Goal: Task Accomplishment & Management: Manage account settings

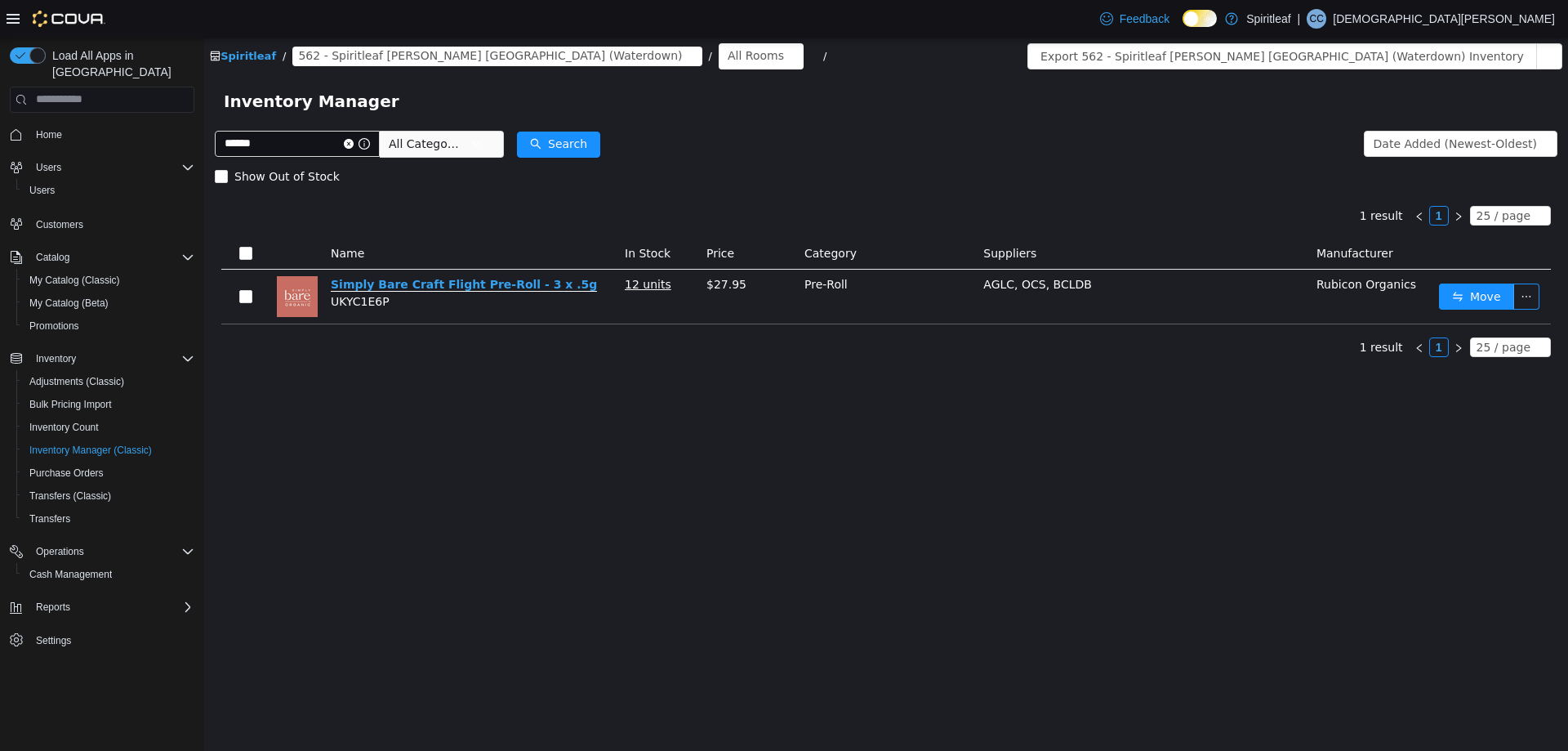
click at [480, 280] on link "Simply Bare Craft Flight Pre-Roll - 3 x .5g" at bounding box center [463, 284] width 266 height 14
click at [354, 138] on icon "icon: close-circle" at bounding box center [348, 143] width 10 height 10
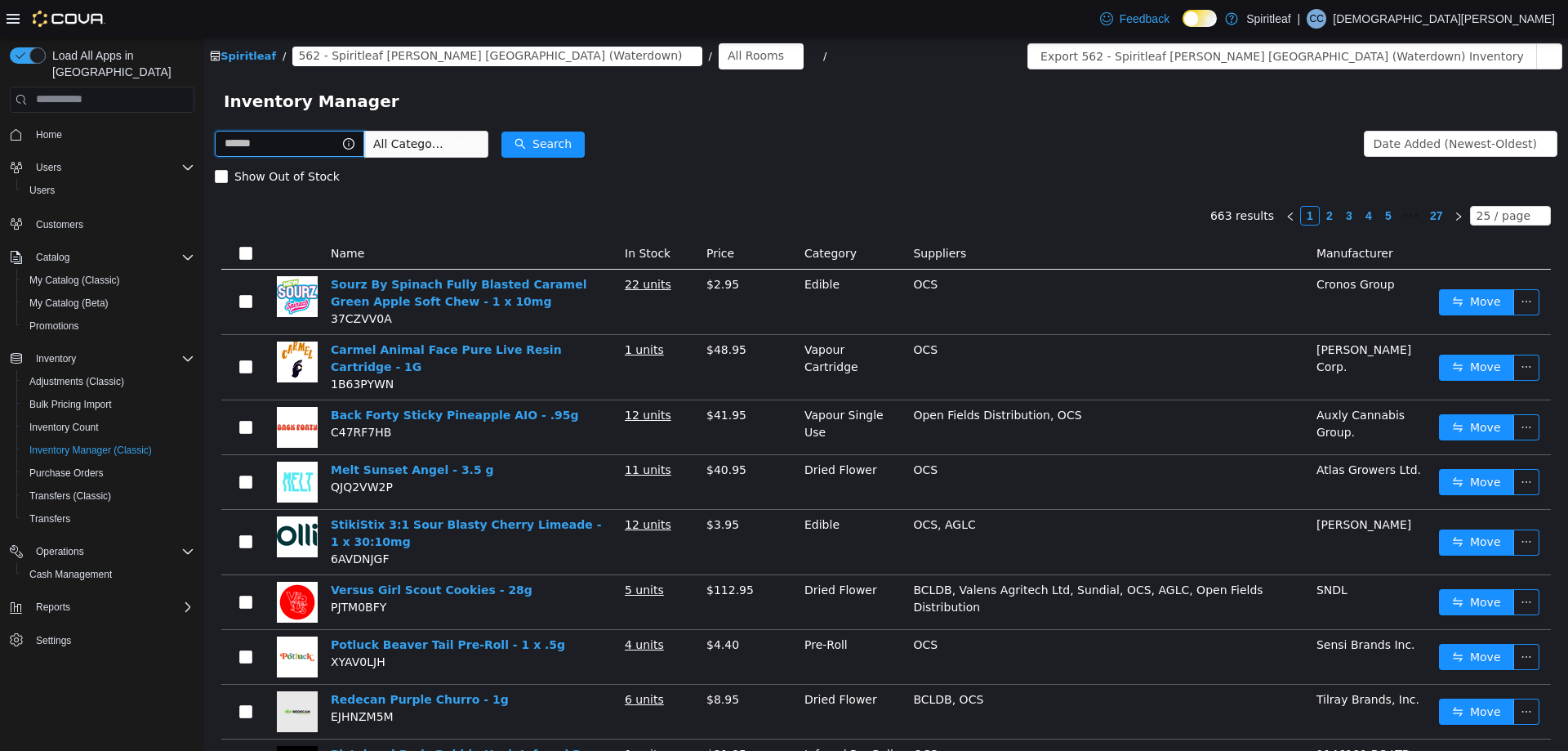
click at [291, 139] on input "text" at bounding box center [289, 142] width 149 height 26
type input "**********"
click at [580, 138] on button "Search" at bounding box center [558, 143] width 83 height 26
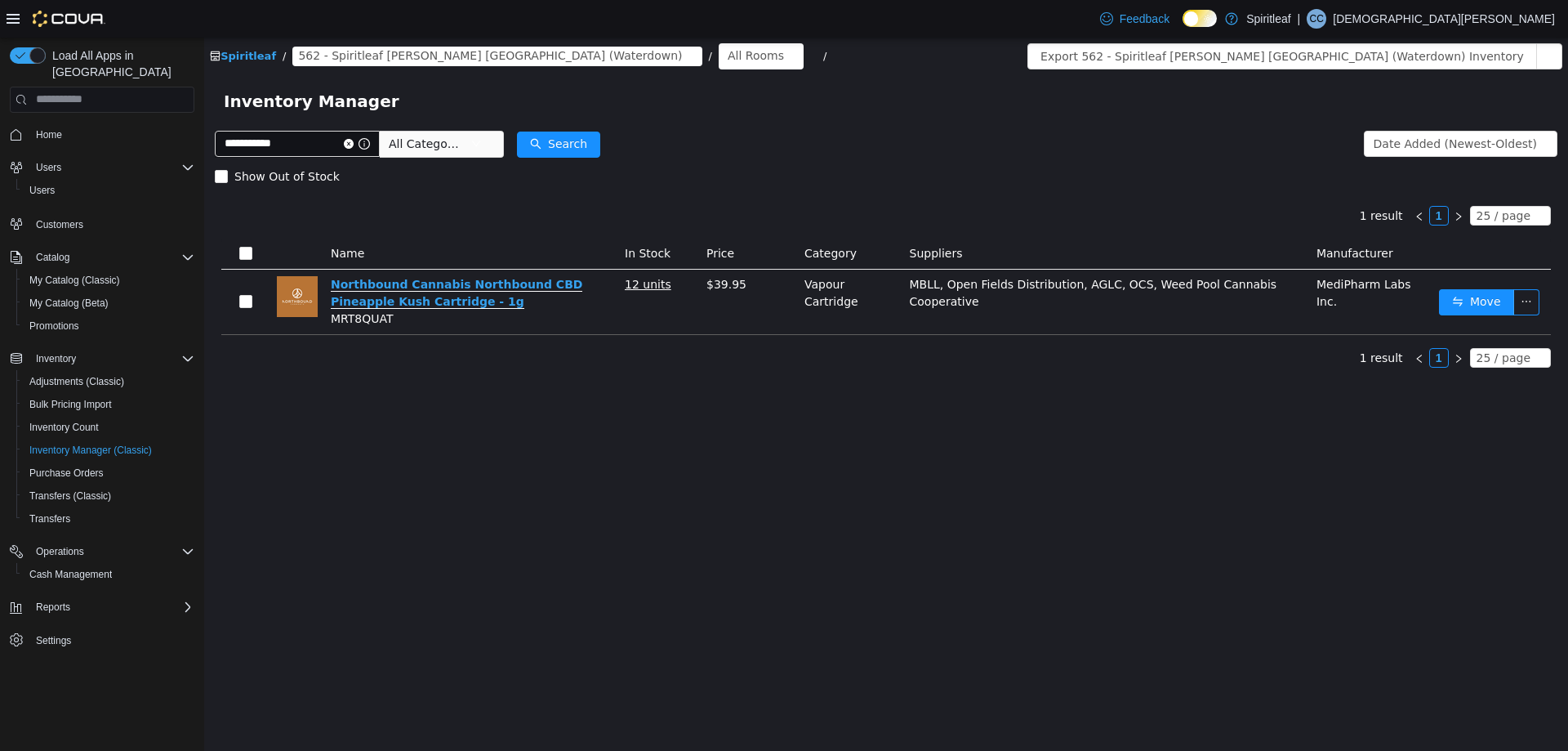
click at [485, 283] on link "Northbound Cannabis Northbound CBD Pineapple Kush Cartridge - 1g" at bounding box center [456, 292] width 252 height 31
click at [354, 144] on icon "icon: close-circle" at bounding box center [348, 143] width 10 height 10
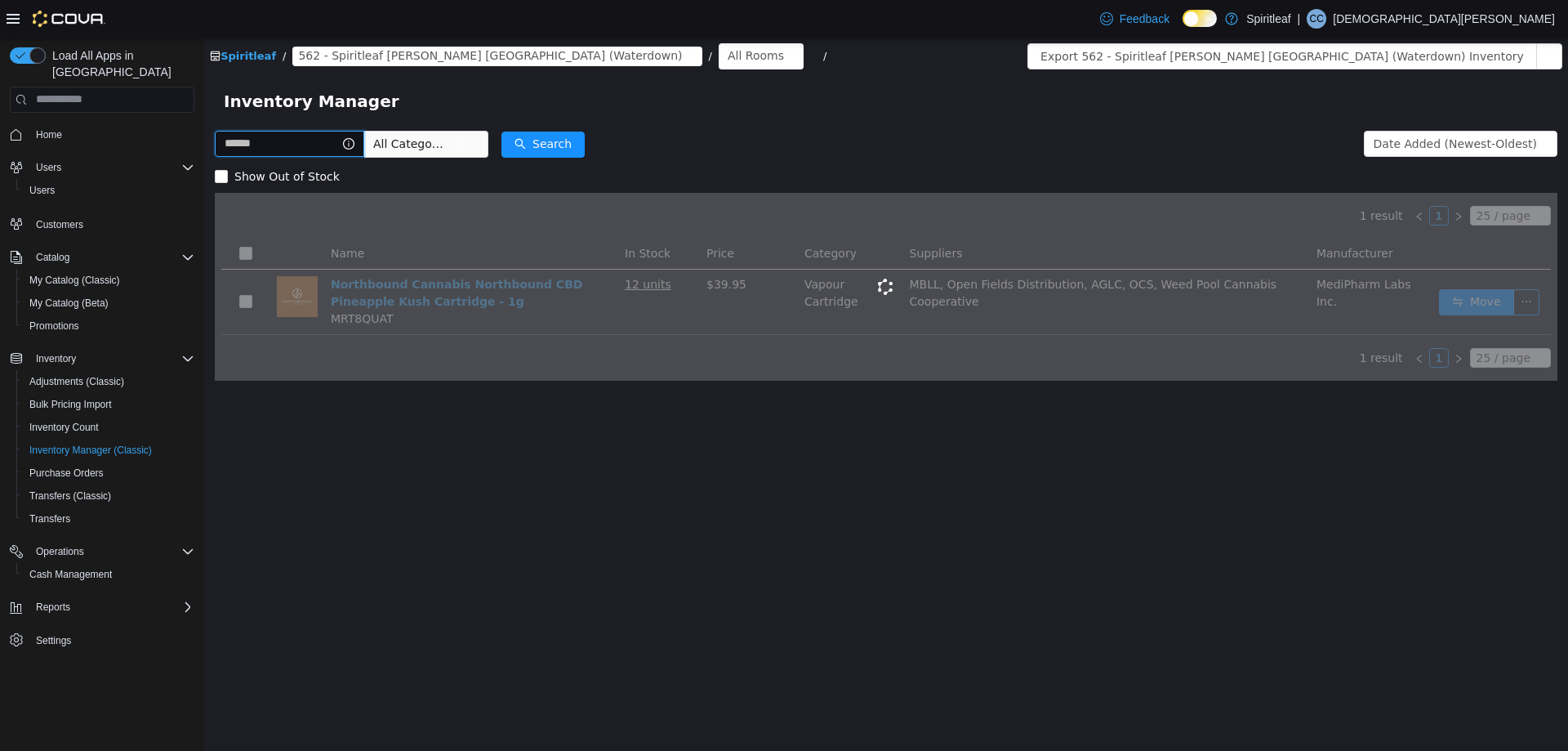
click at [298, 146] on input "text" at bounding box center [289, 142] width 149 height 26
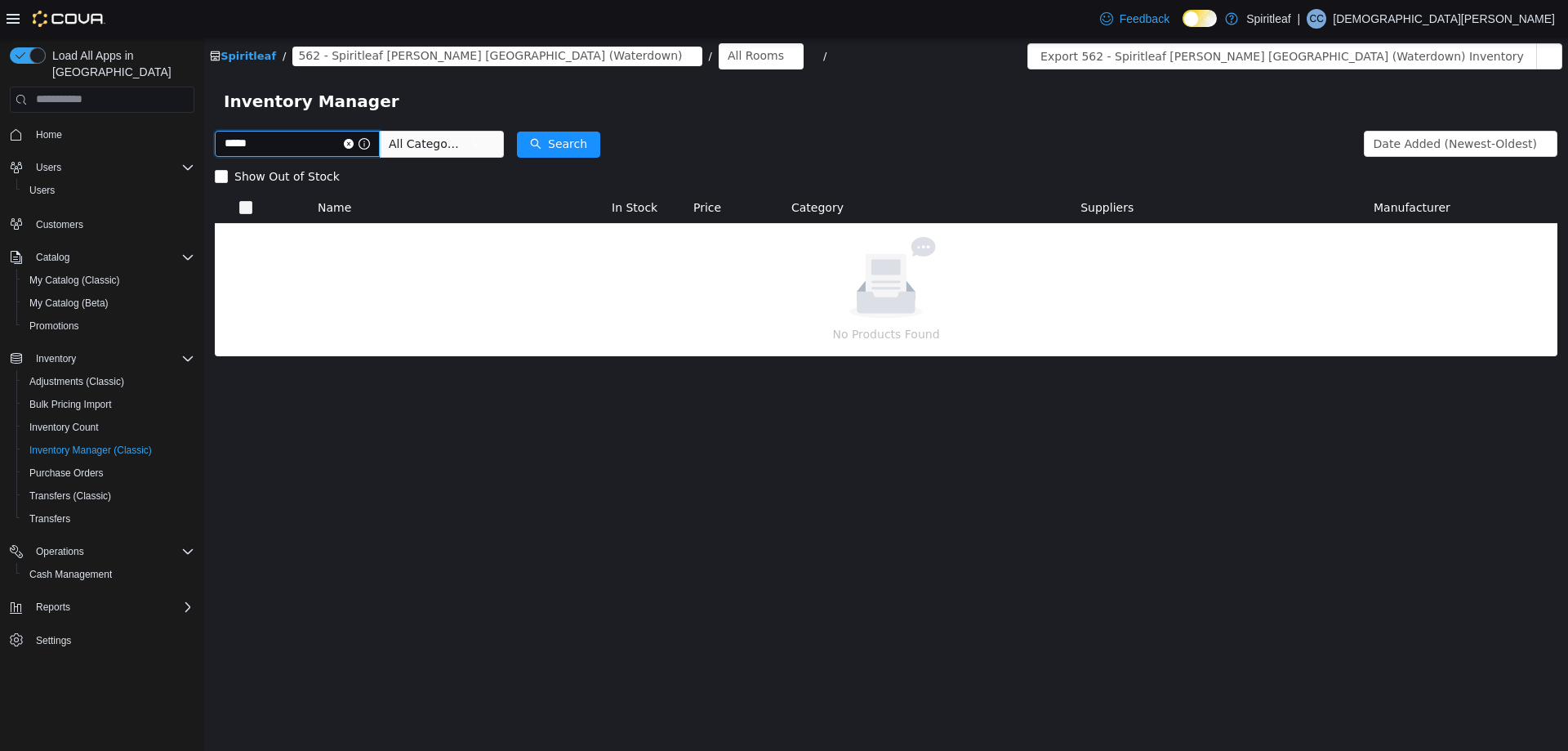
click at [298, 146] on input "*****" at bounding box center [297, 142] width 165 height 26
type input "******"
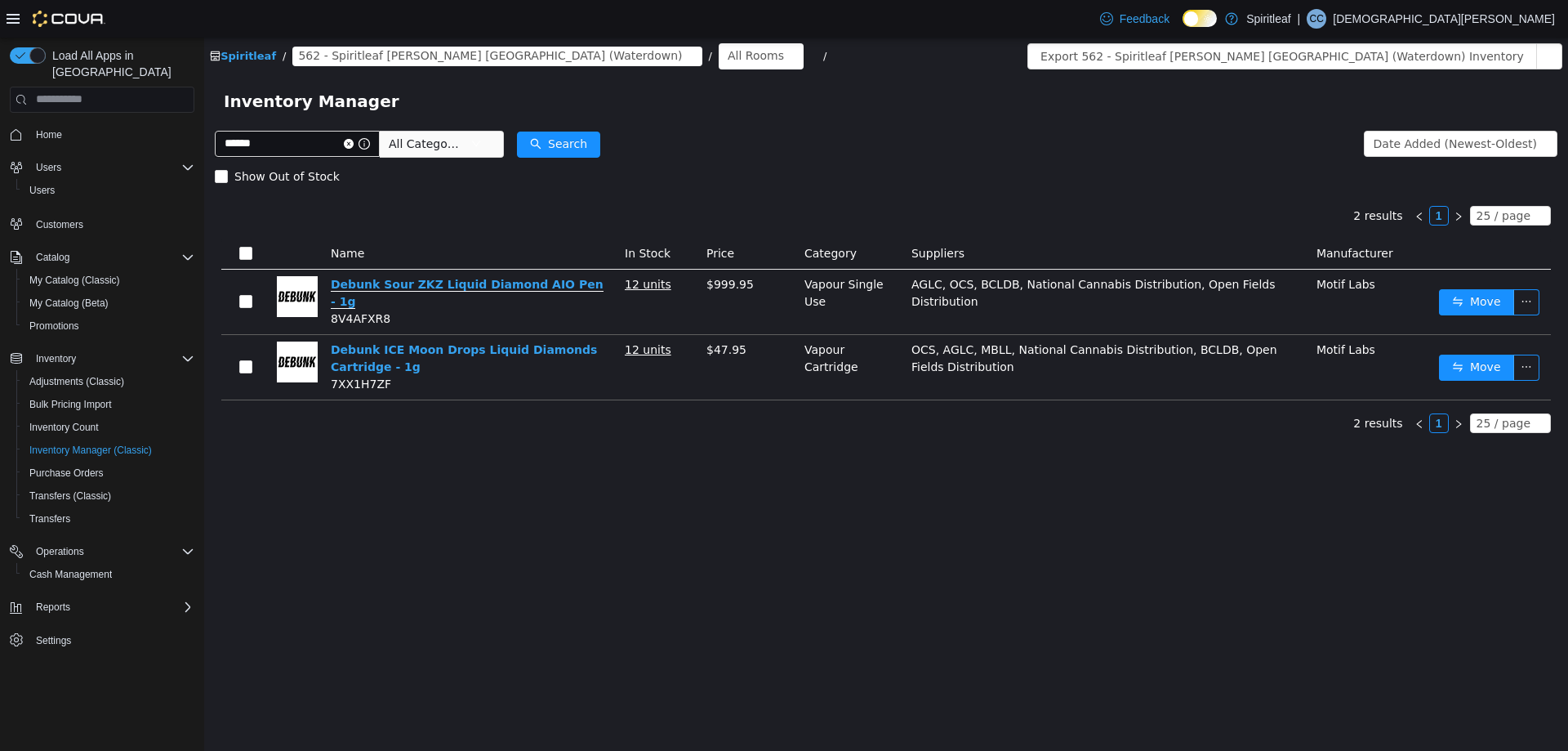
click at [384, 287] on link "Debunk Sour ZKZ Liquid Diamond AIO Pen - 1g" at bounding box center [466, 292] width 272 height 31
click at [421, 342] on link "Debunk ICE Moon Drops Liquid Diamonds Cartridge - 1g" at bounding box center [463, 357] width 266 height 31
click at [354, 138] on icon "icon: close-circle" at bounding box center [348, 143] width 10 height 10
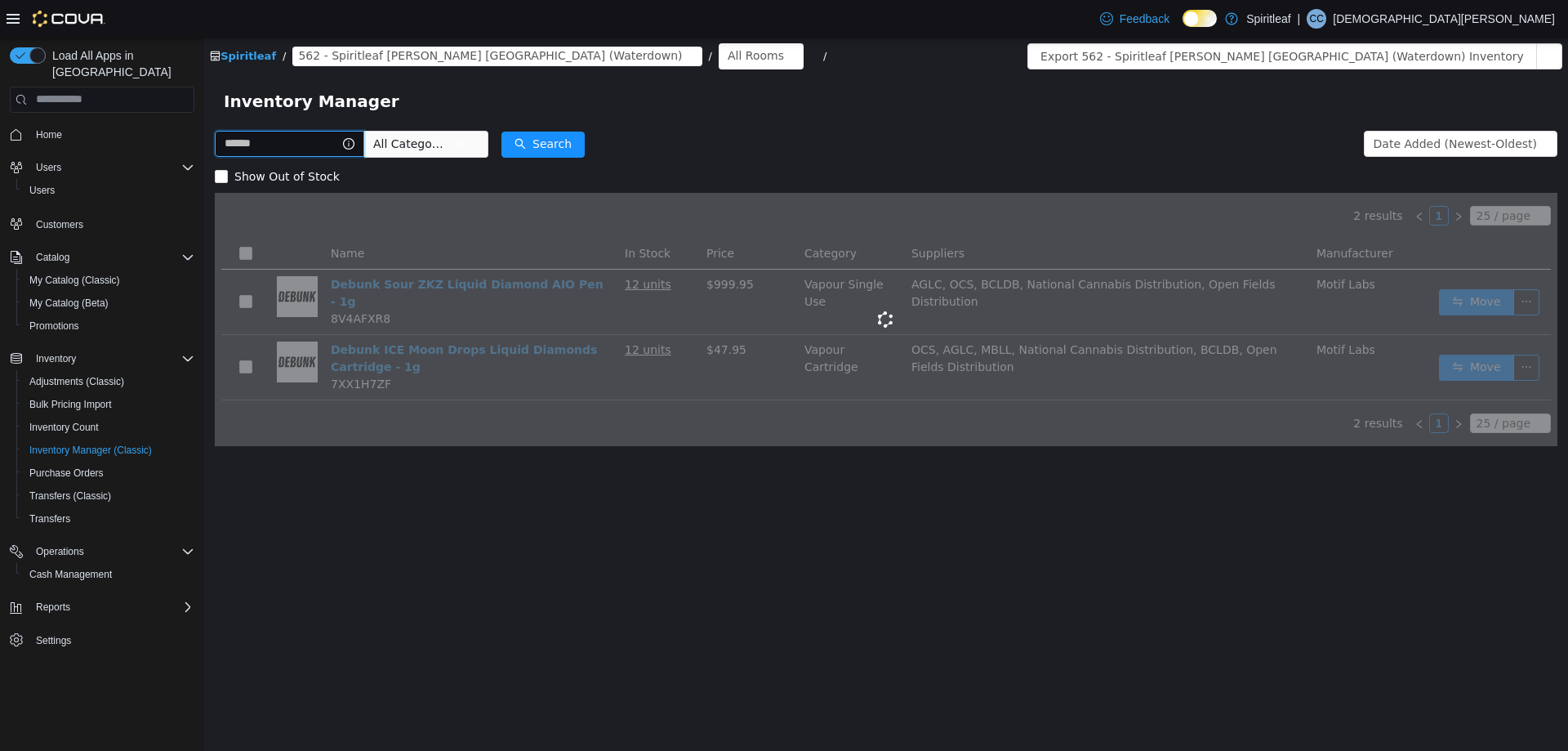
click at [318, 147] on input "text" at bounding box center [289, 142] width 149 height 26
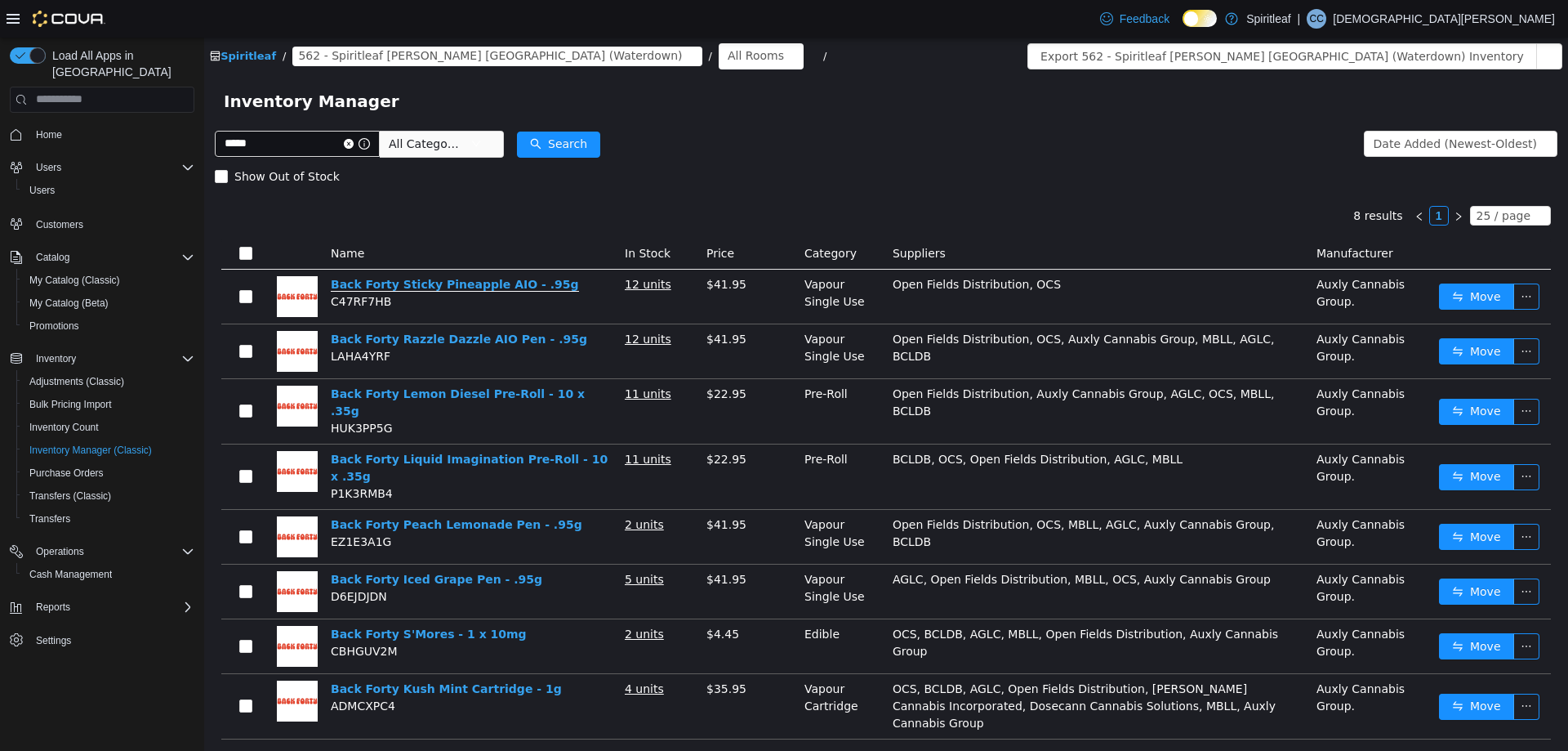
click at [433, 286] on link "Back Forty Sticky Pineapple AIO - .95g" at bounding box center [455, 284] width 248 height 14
drag, startPoint x: 293, startPoint y: 147, endPoint x: 171, endPoint y: 130, distance: 123.2
click at [204, 130] on html "Spiritleaf / 562 - Spiritleaf Hamilton St N (Waterdown) / All Rooms / Export 56…" at bounding box center [886, 393] width 1364 height 713
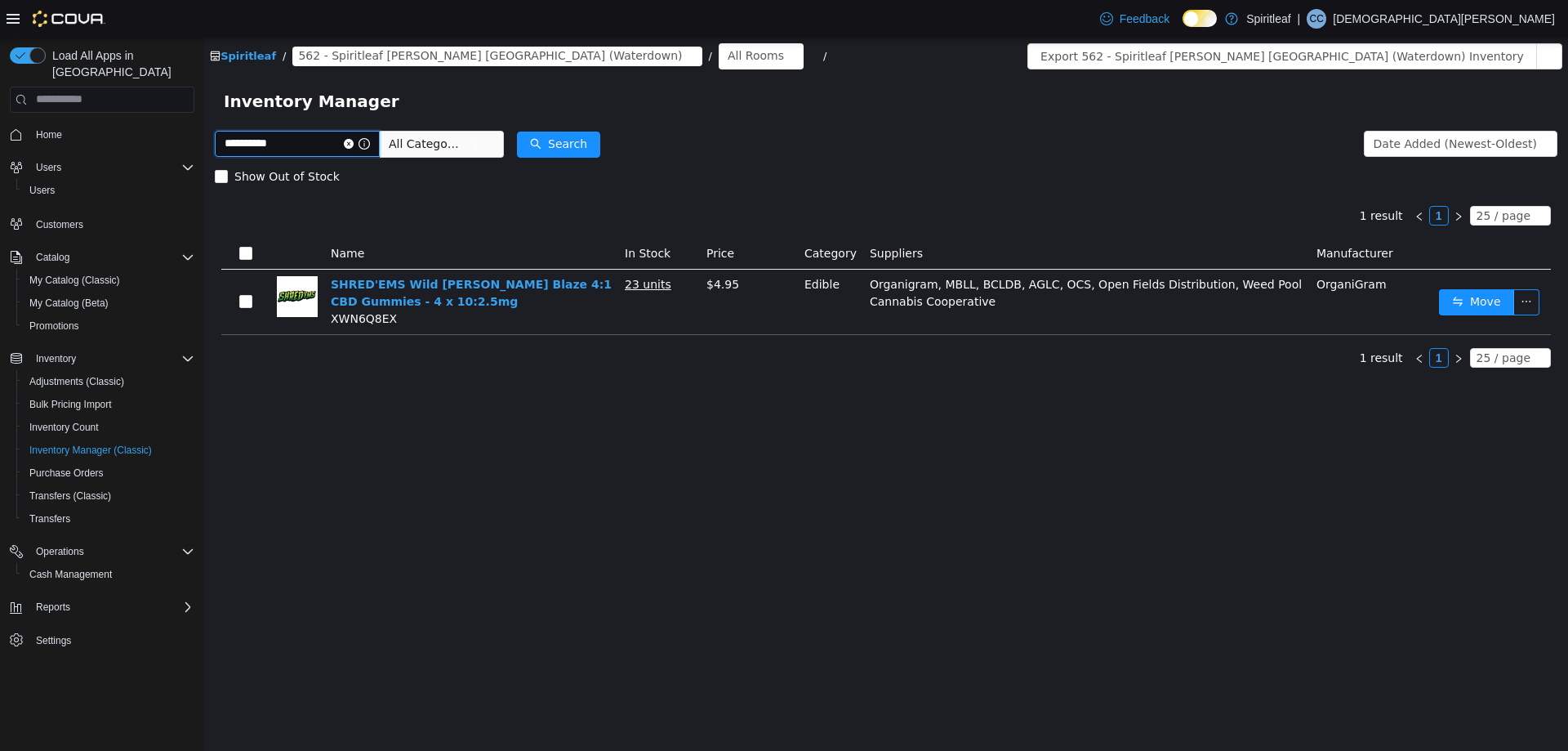
type input "**********"
click at [418, 281] on link "Wildflower CBD Extra Strength Relief Stick - 60g" at bounding box center [468, 292] width 275 height 31
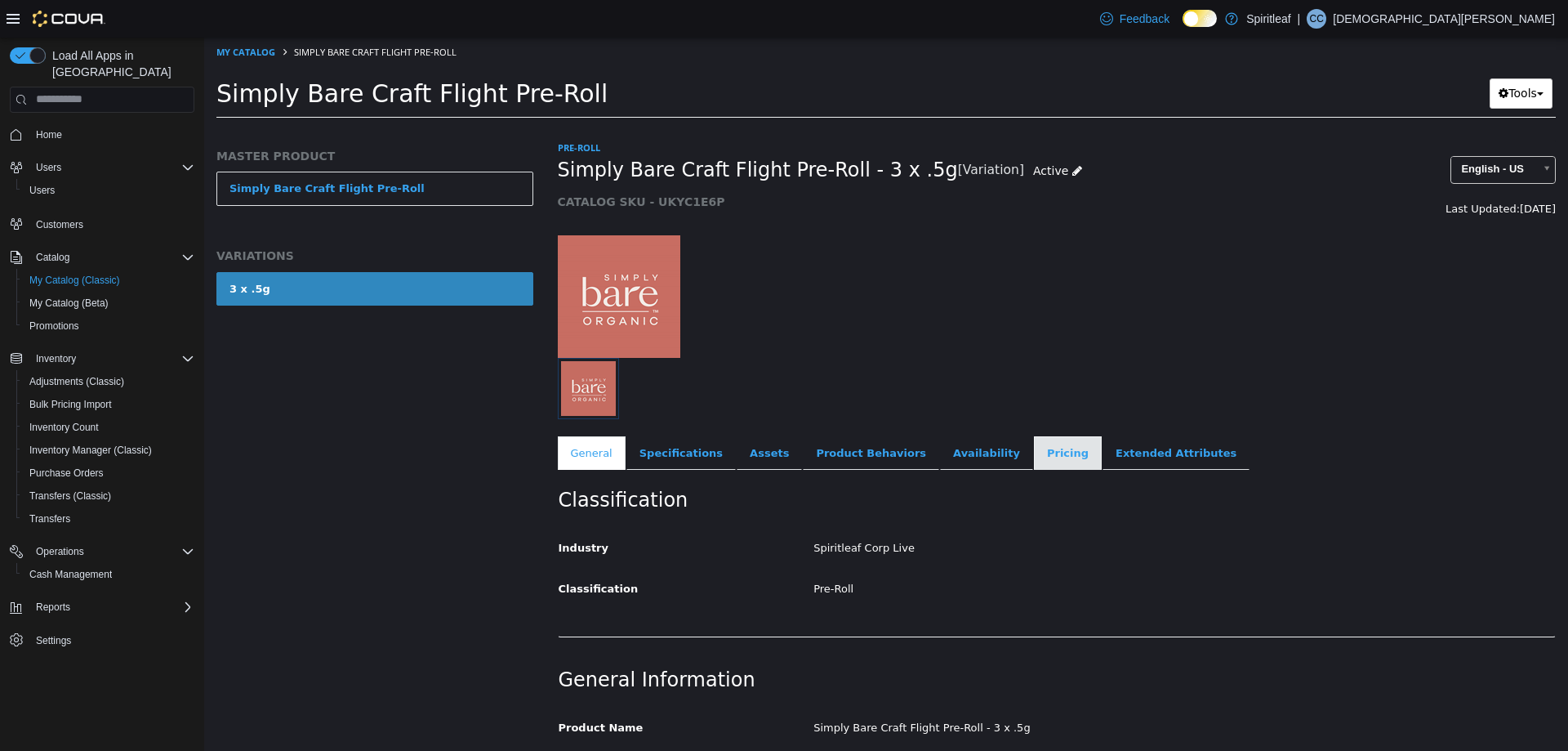
click at [1034, 446] on link "Pricing" at bounding box center [1068, 452] width 68 height 34
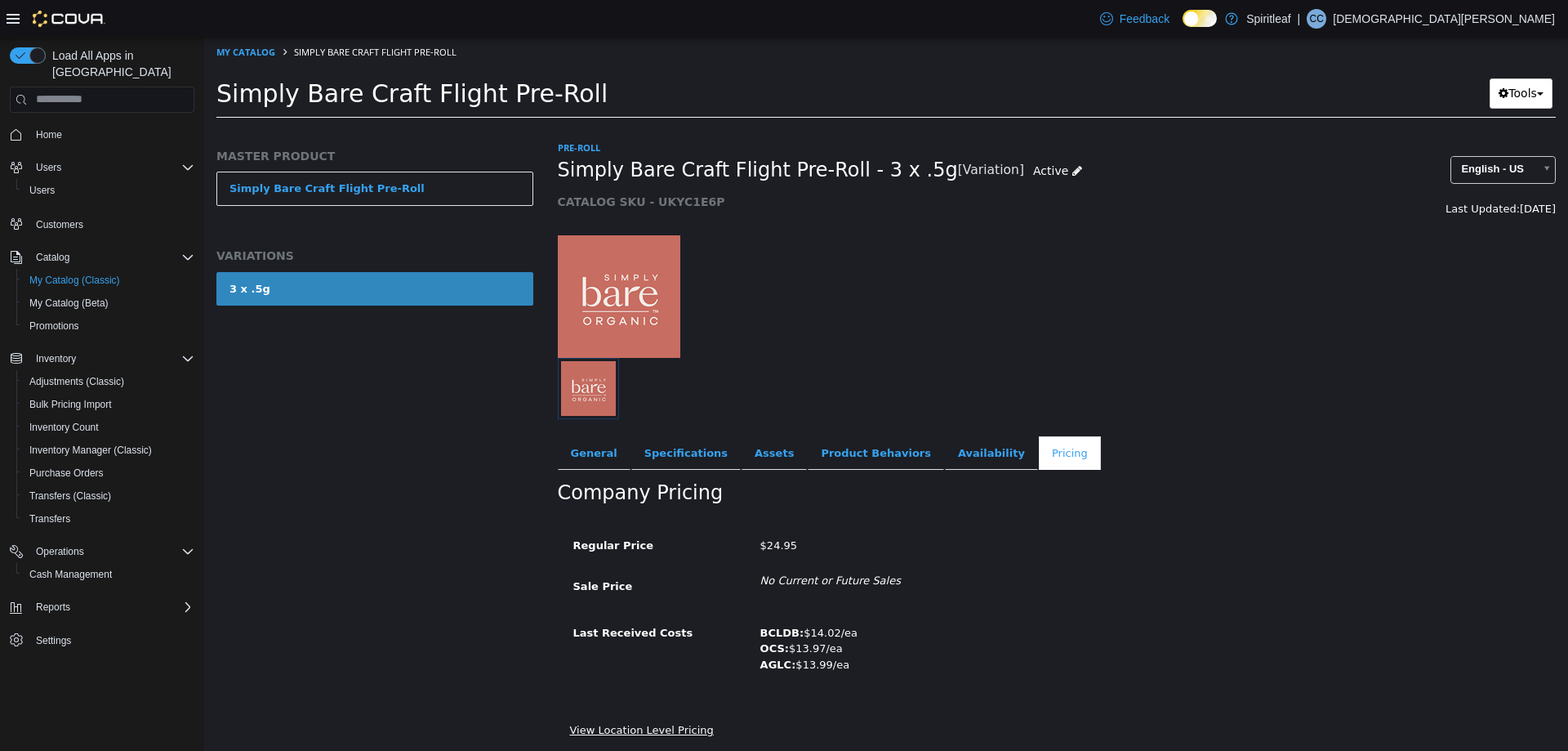
click at [627, 727] on link "View Location Level Pricing" at bounding box center [641, 729] width 144 height 13
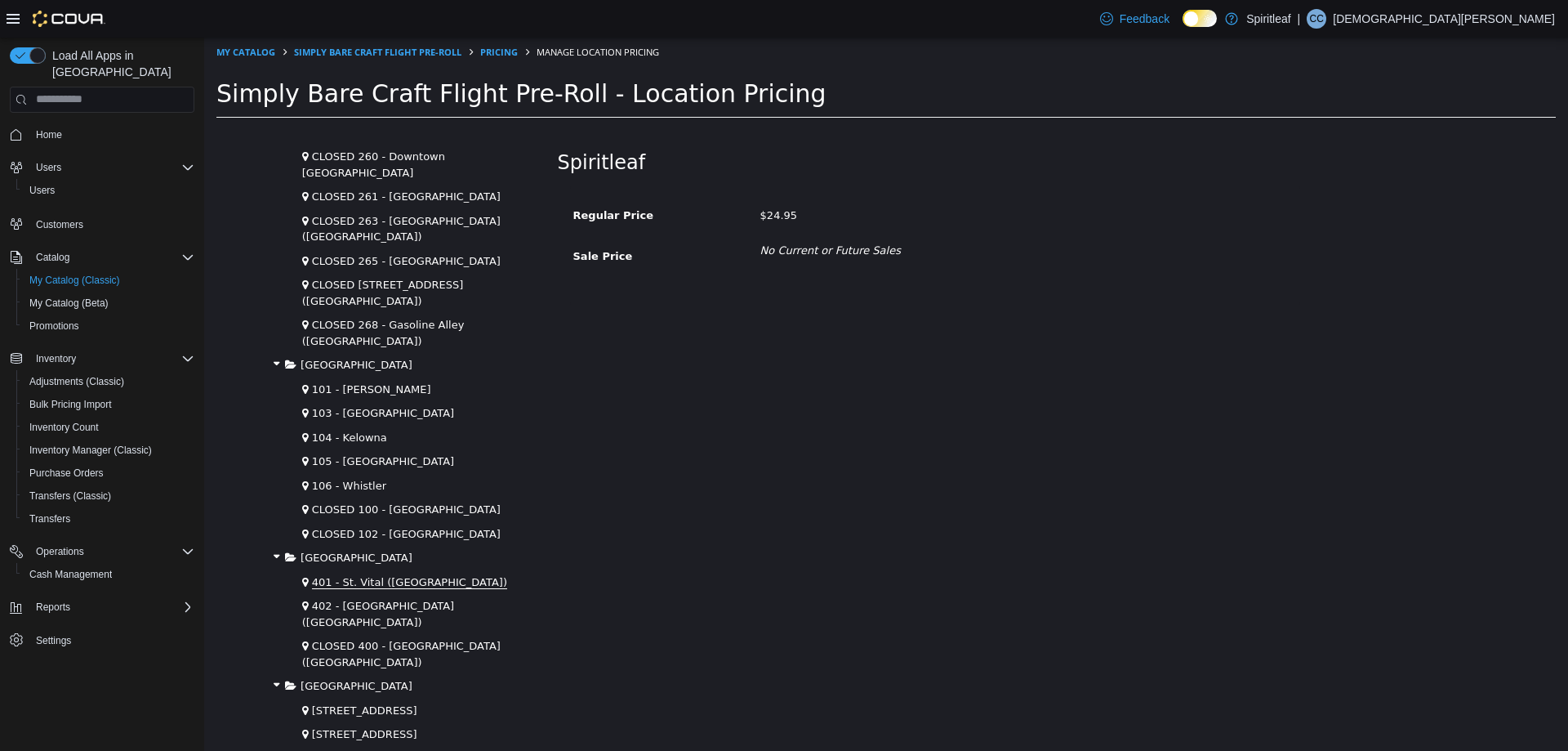
scroll to position [2287, 0]
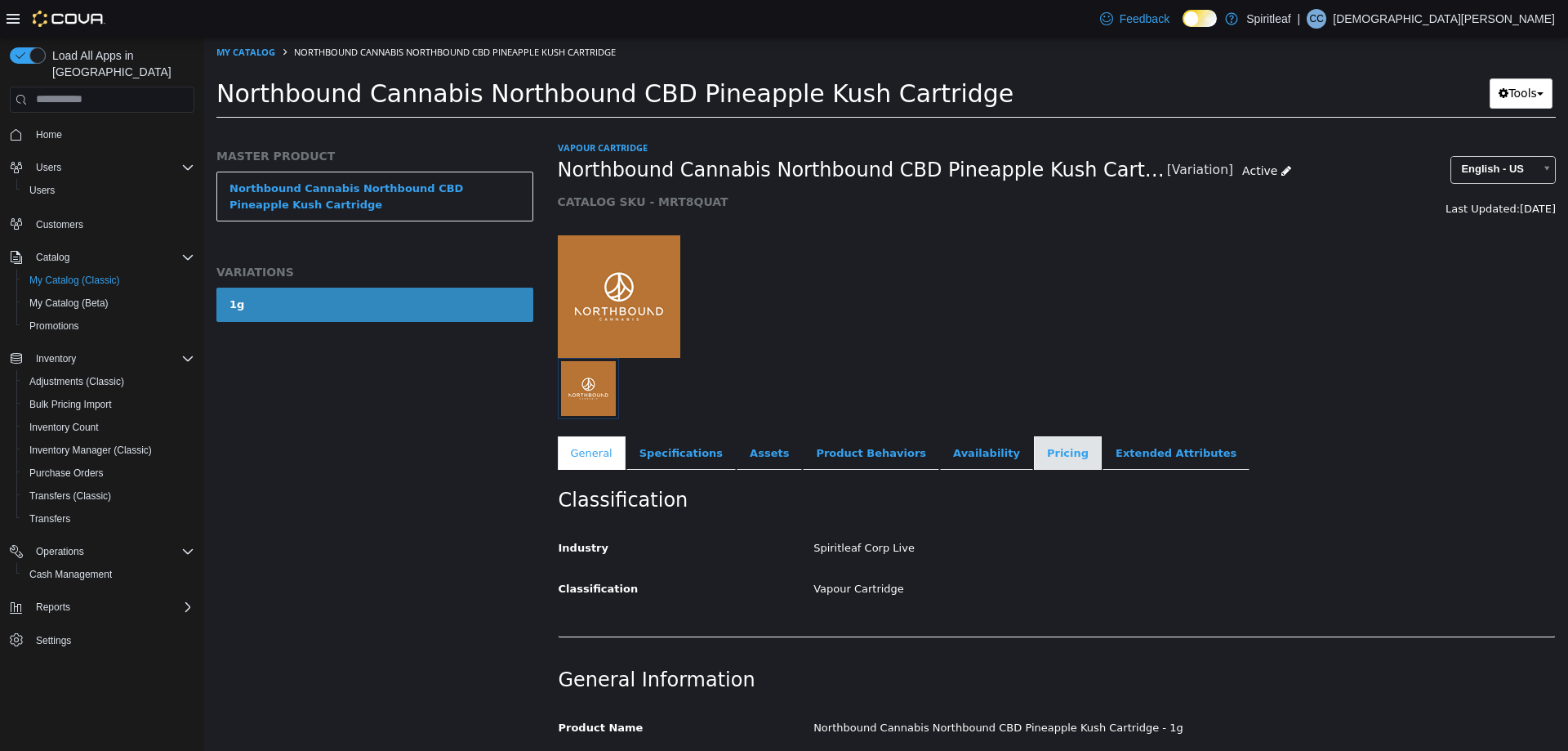
click at [1034, 452] on link "Pricing" at bounding box center [1068, 452] width 68 height 34
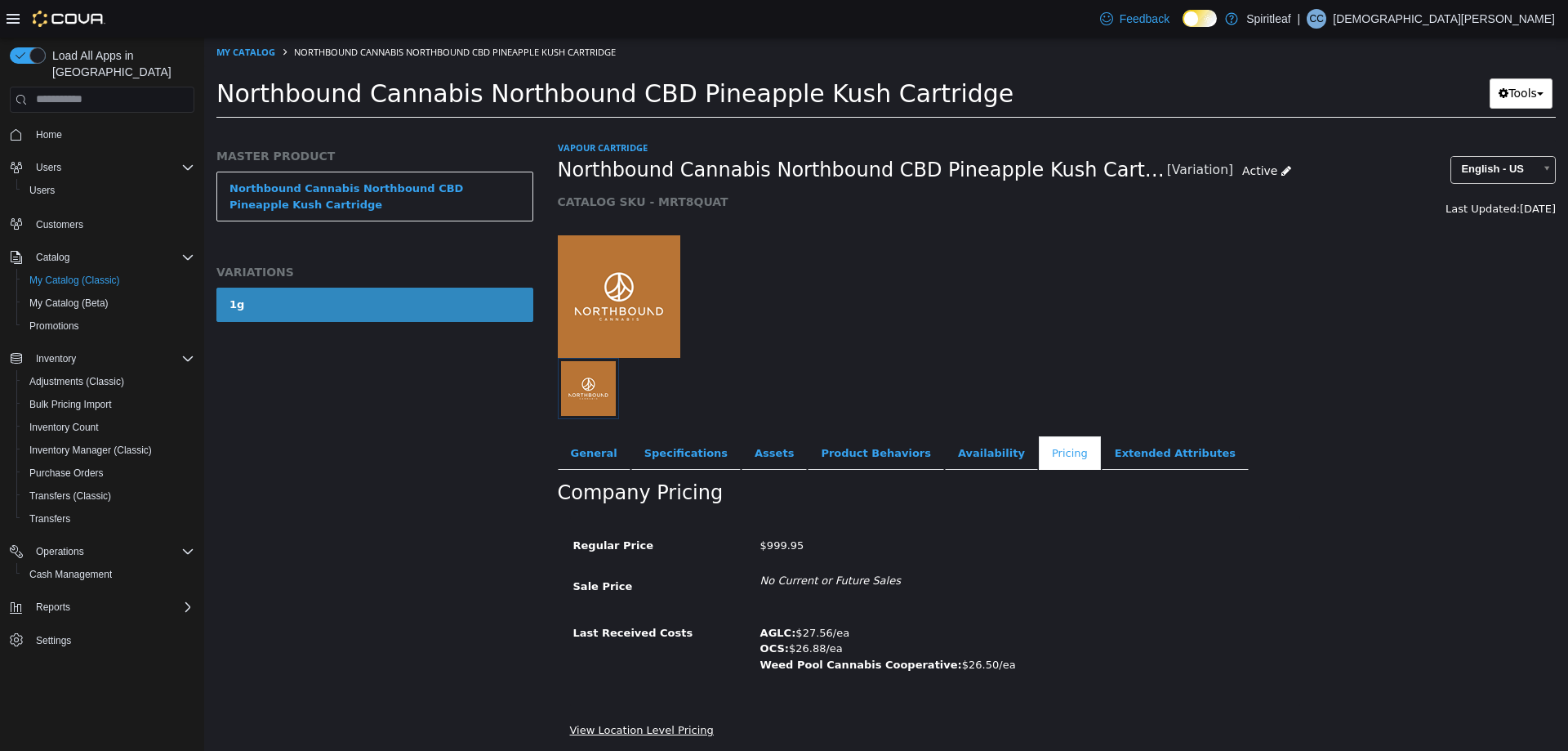
click at [652, 726] on link "View Location Level Pricing" at bounding box center [641, 729] width 144 height 13
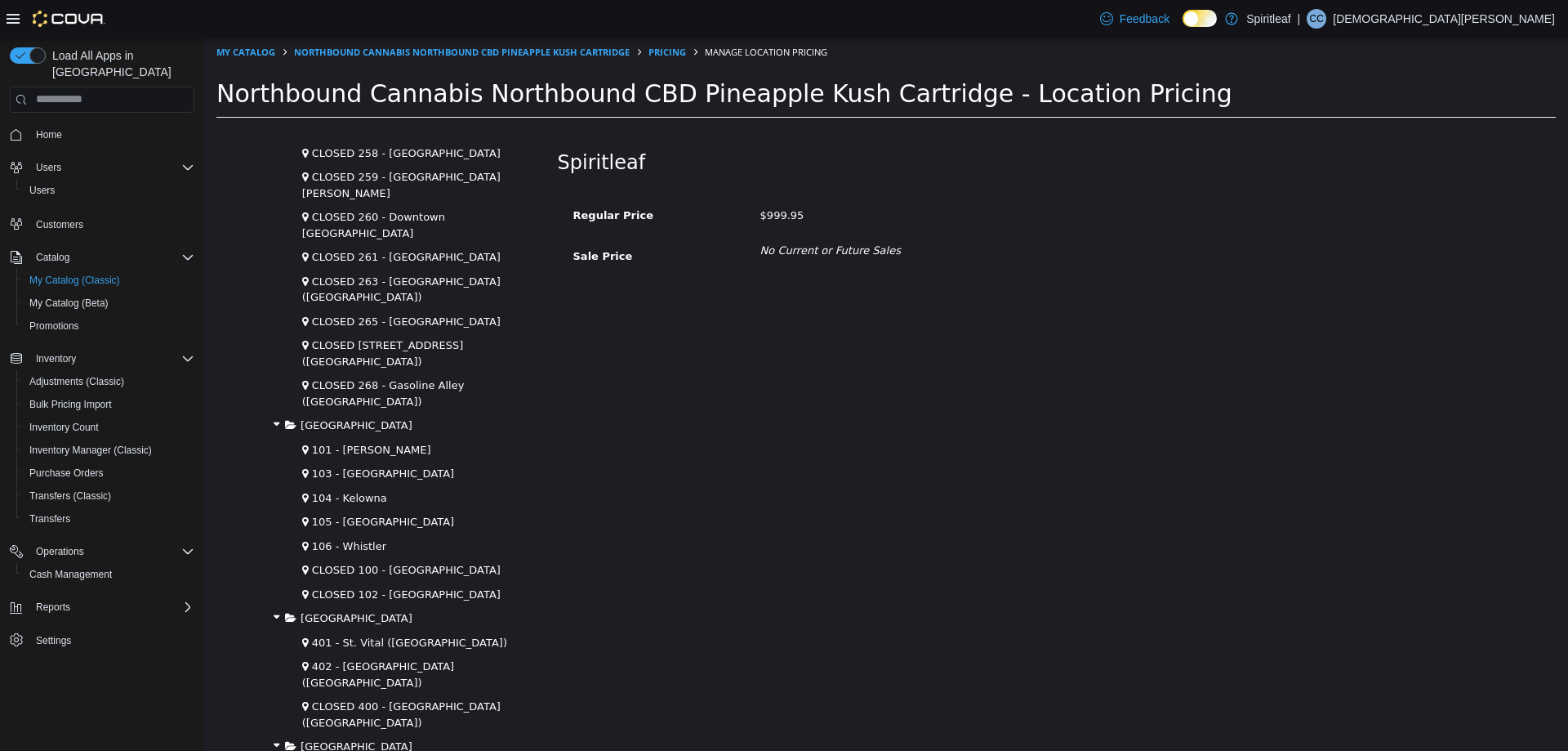
scroll to position [2287, 0]
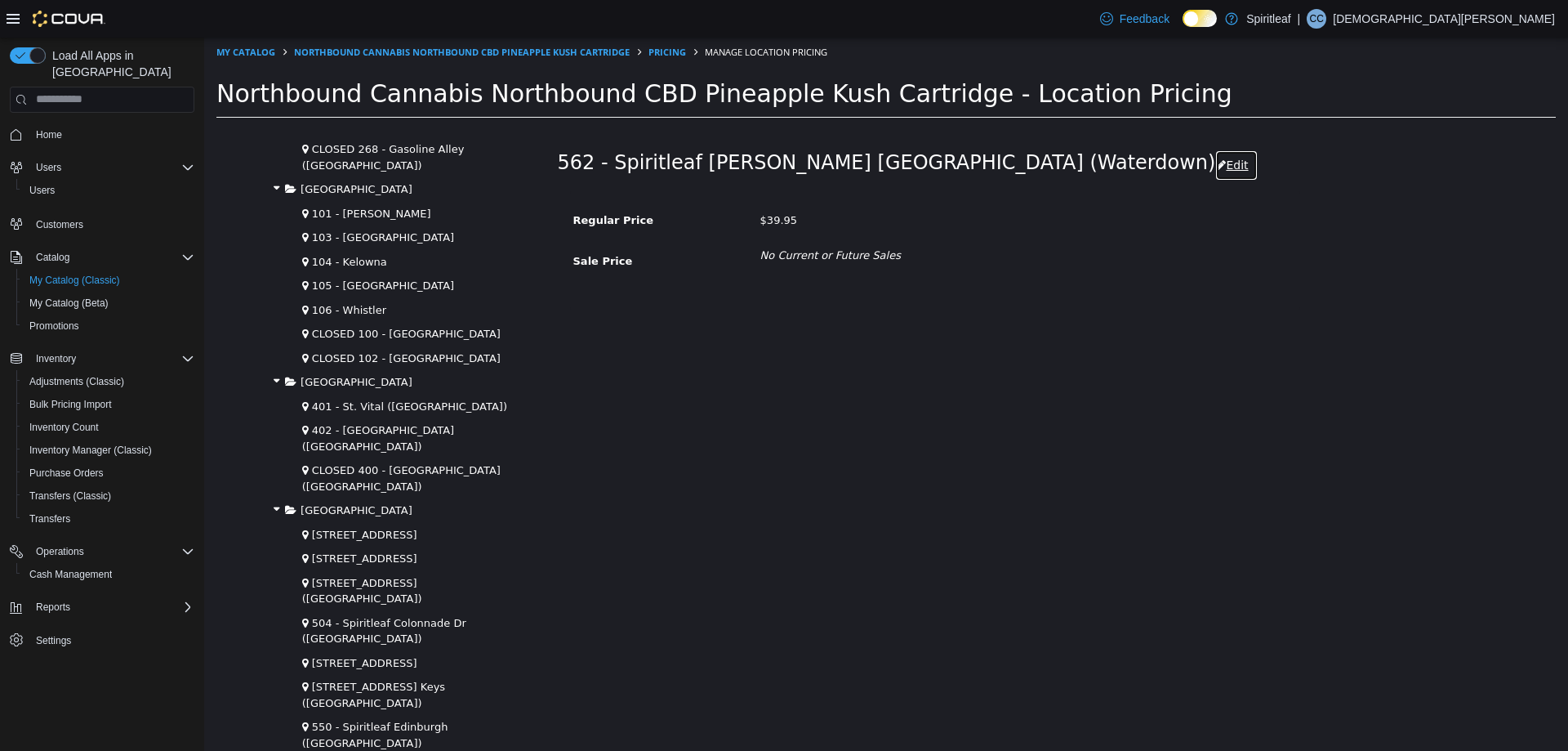
click at [1215, 171] on button "Edit" at bounding box center [1236, 164] width 42 height 30
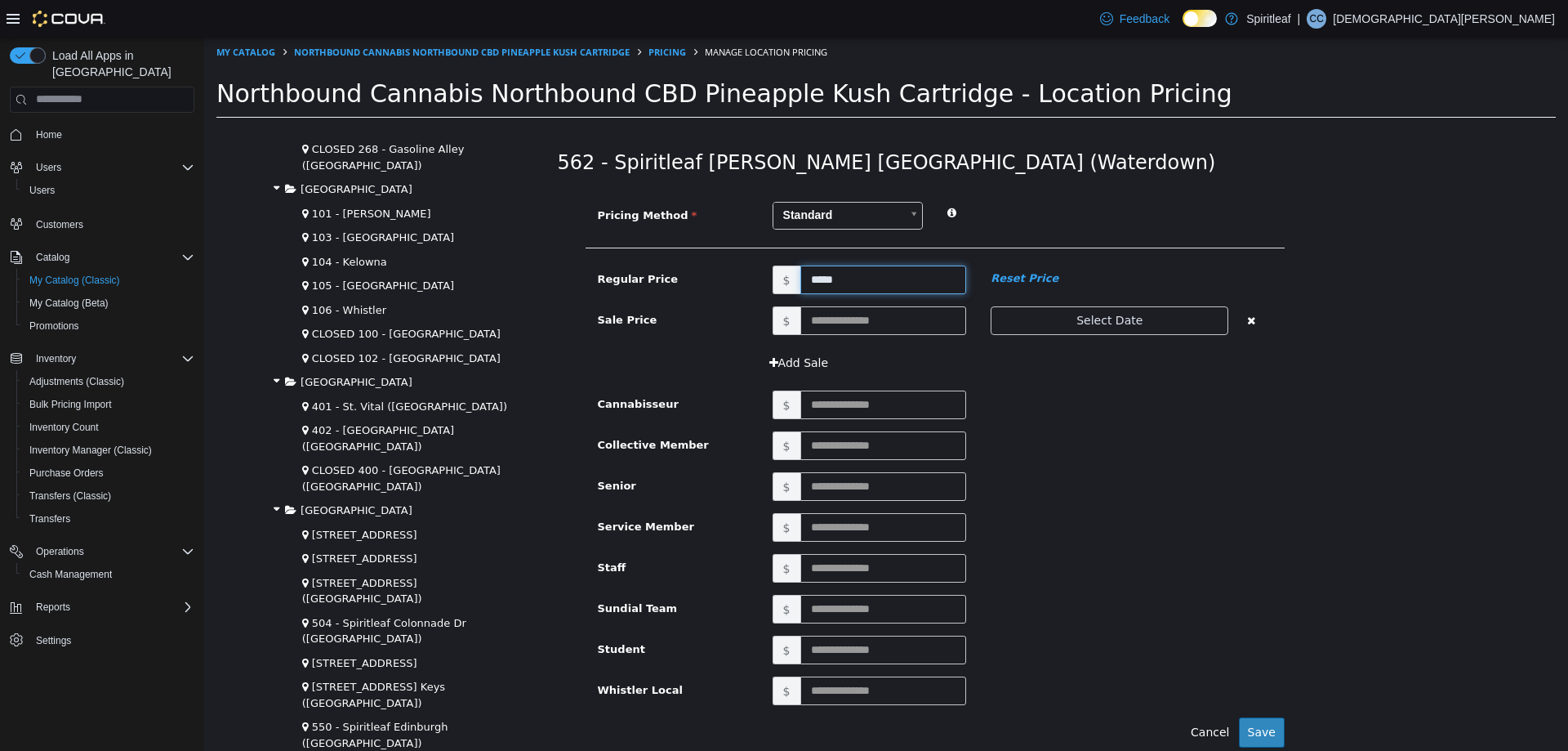
click at [847, 284] on input "*****" at bounding box center [883, 279] width 167 height 29
type input "*****"
click at [1259, 723] on button "Save" at bounding box center [1261, 731] width 46 height 30
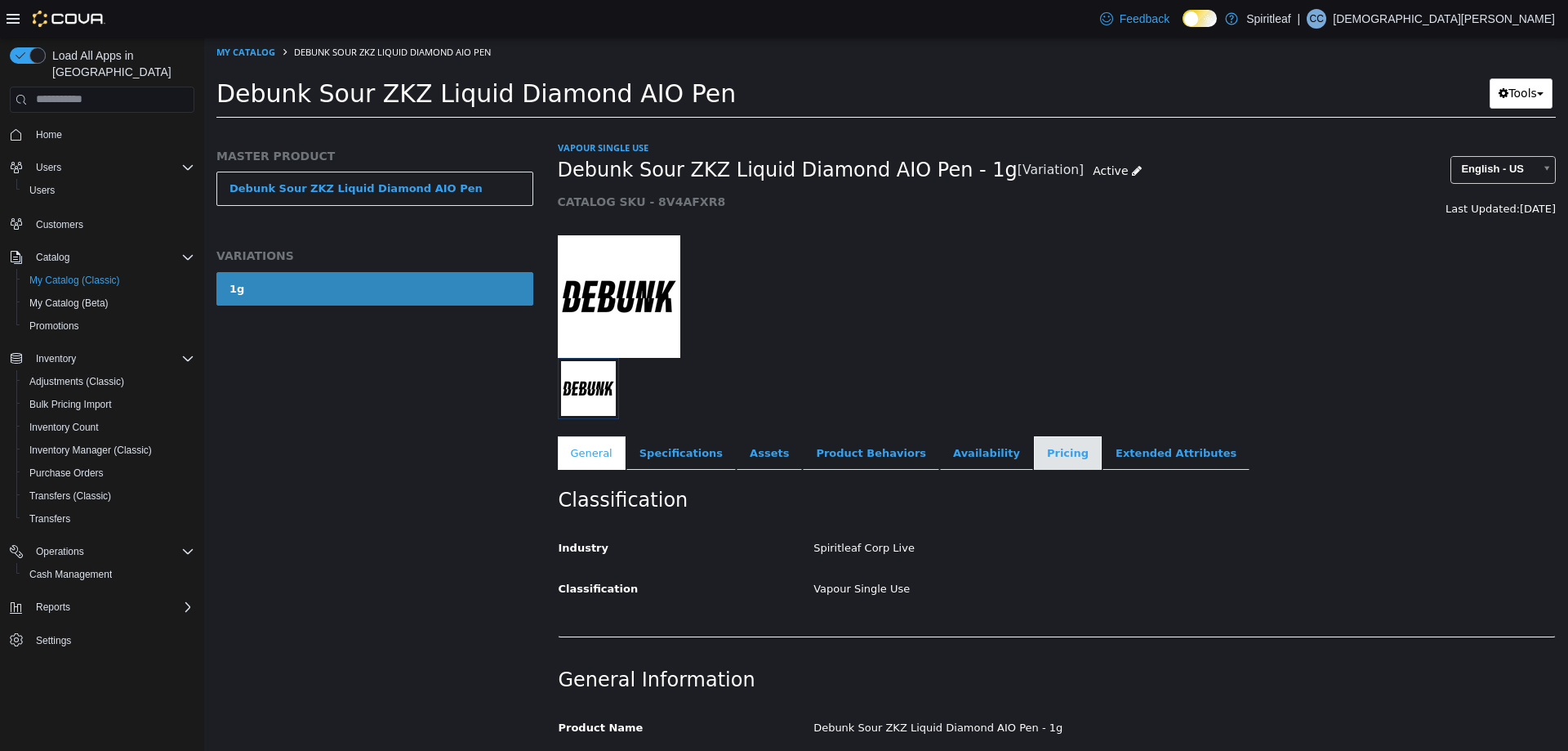
click at [1034, 451] on link "Pricing" at bounding box center [1068, 452] width 68 height 34
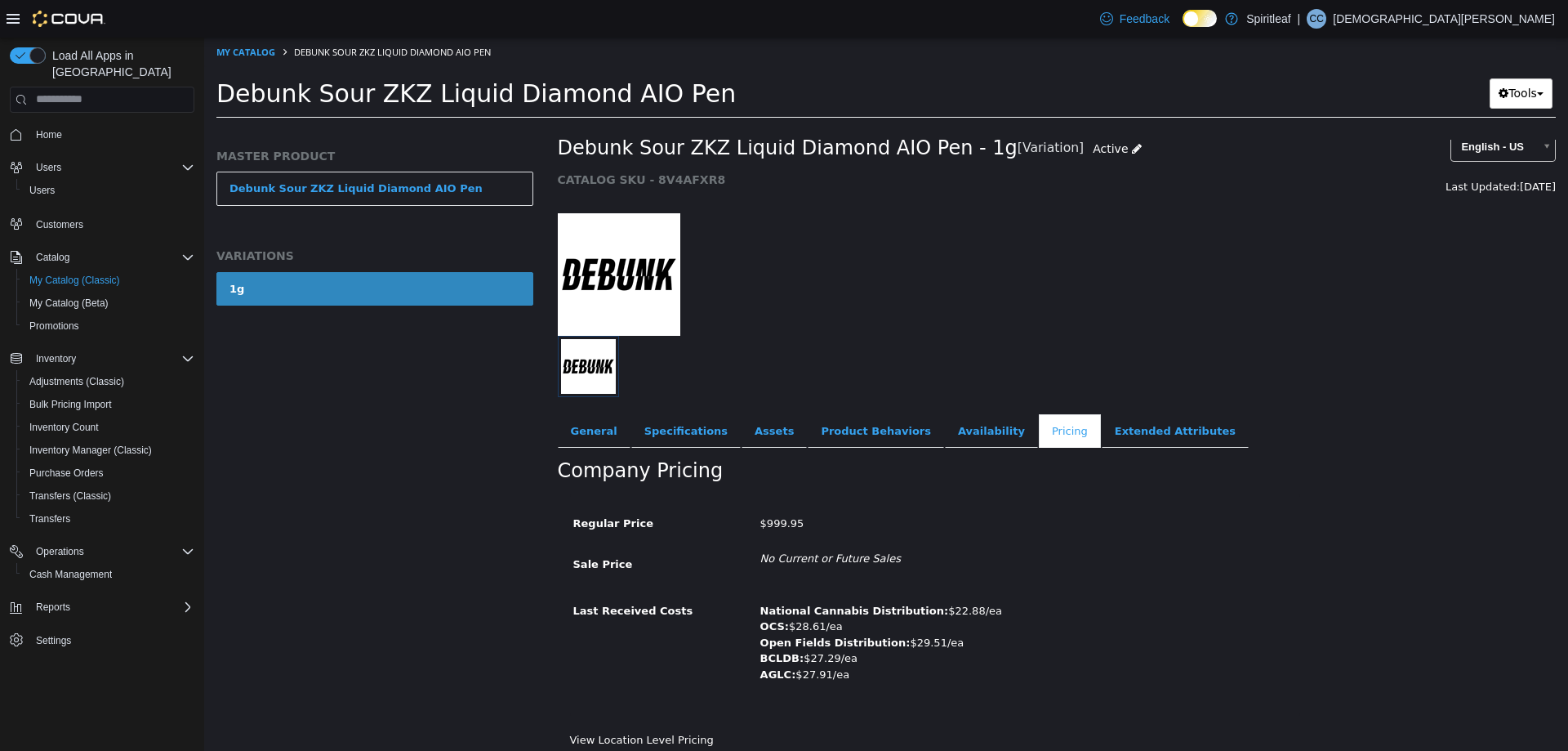
scroll to position [32, 0]
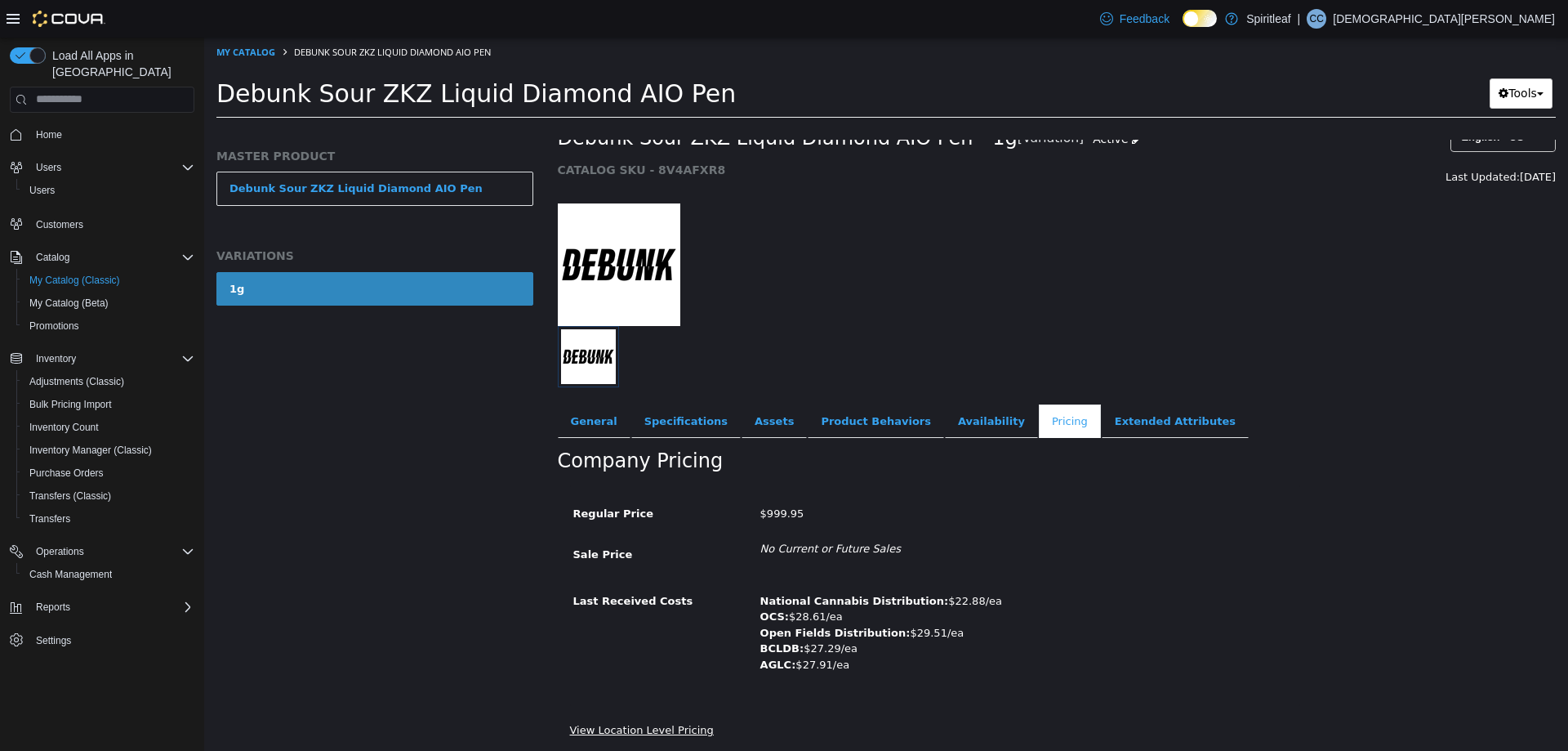
click at [631, 731] on link "View Location Level Pricing" at bounding box center [641, 729] width 144 height 13
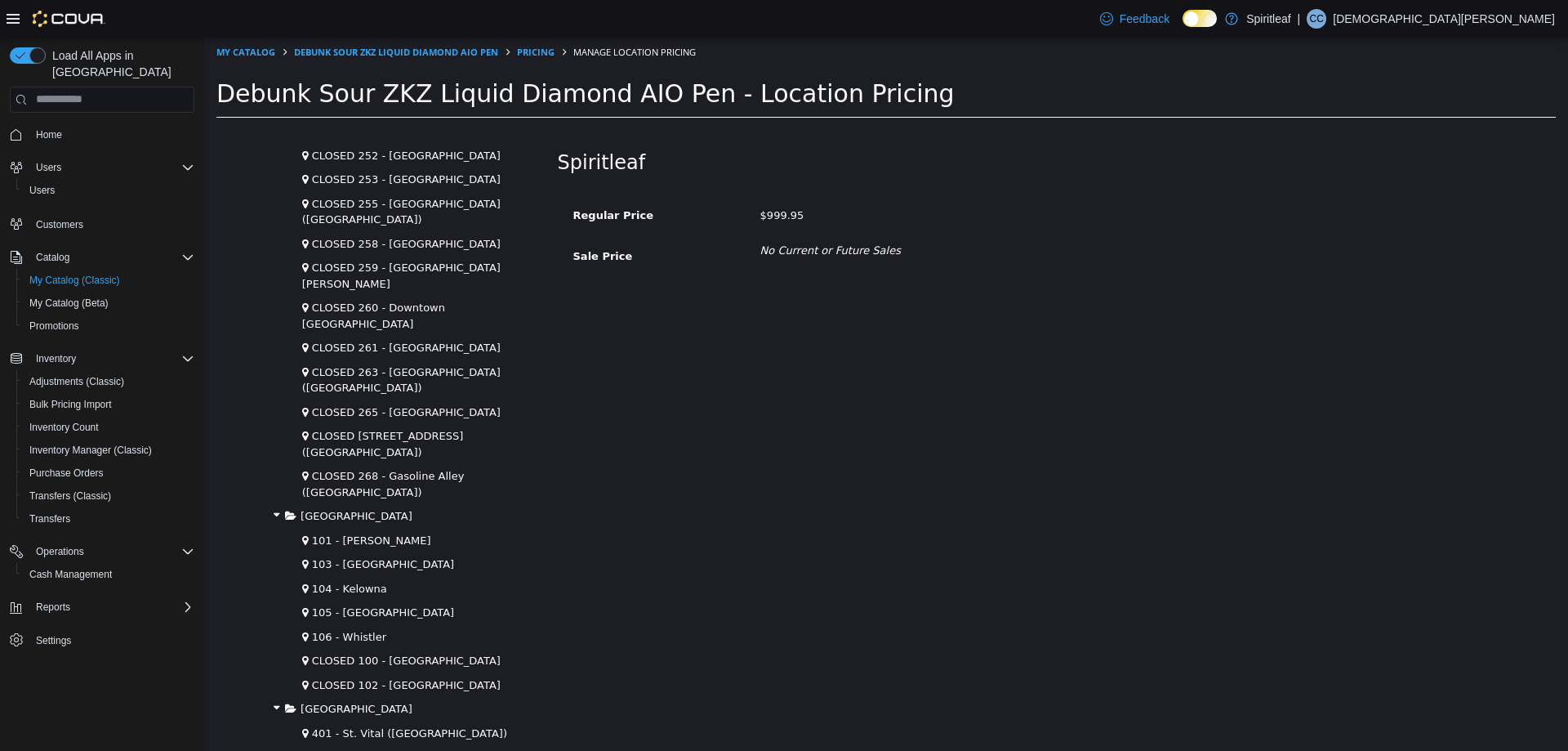
scroll to position [2287, 0]
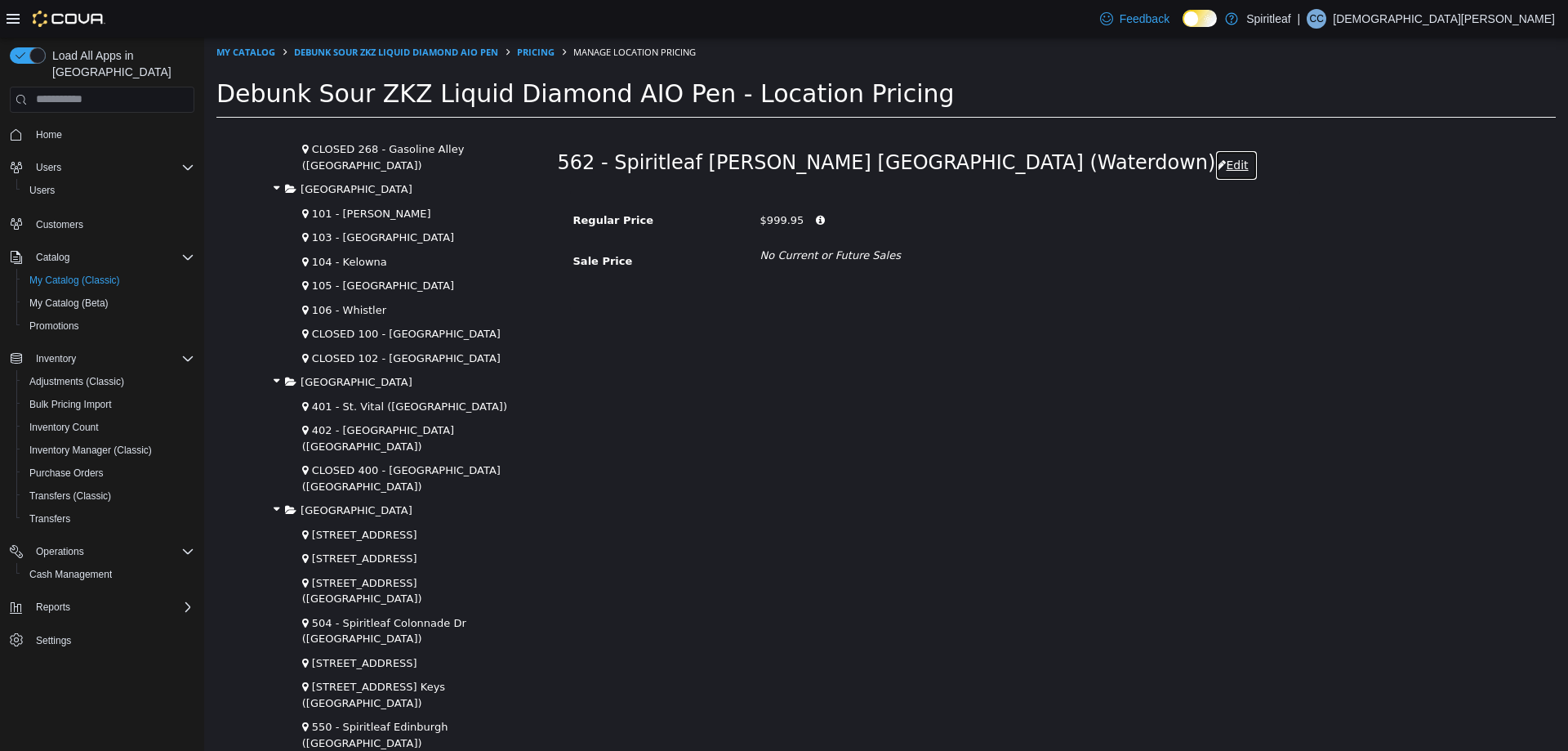
click at [1215, 165] on button "Edit" at bounding box center [1236, 164] width 42 height 30
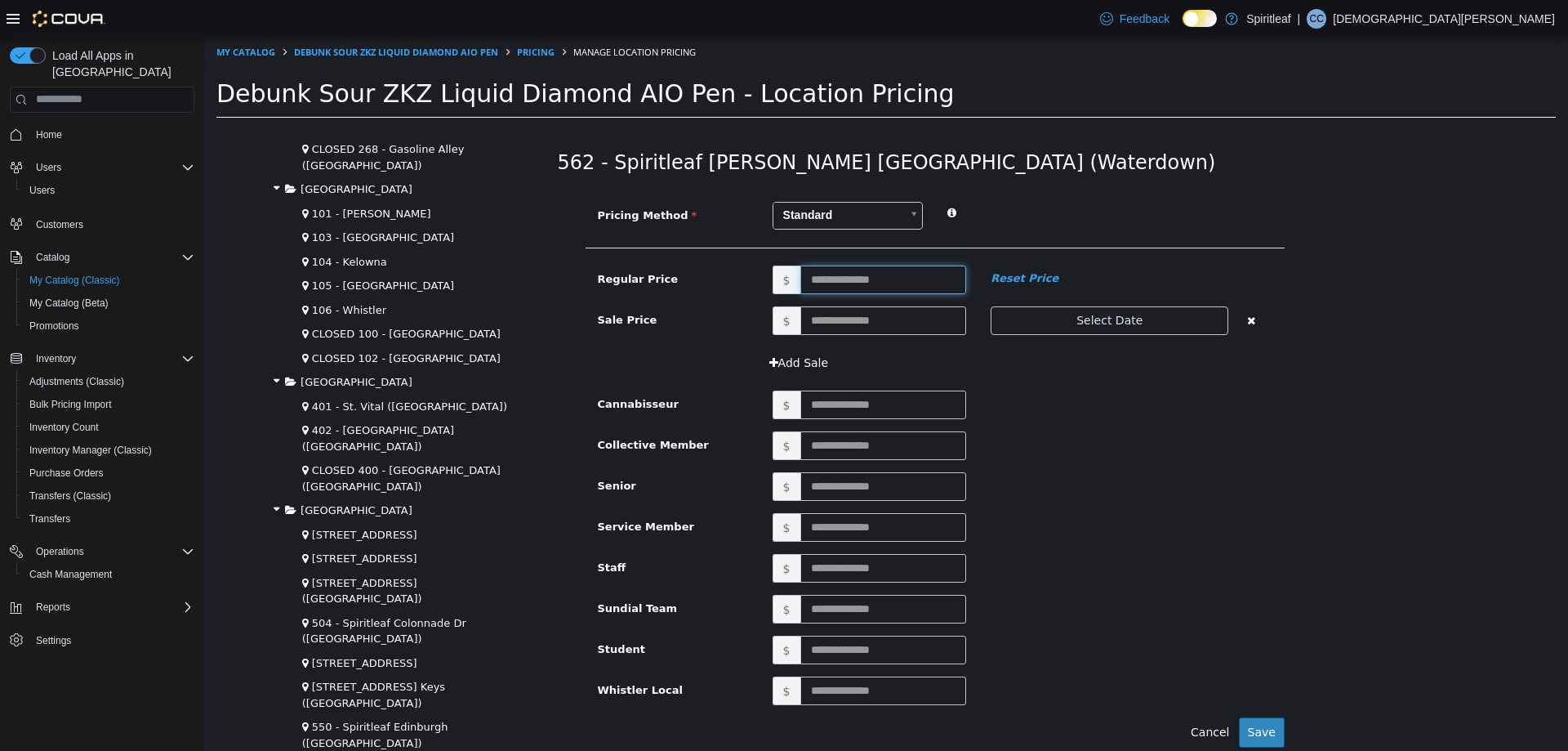
click at [816, 283] on input "text" at bounding box center [883, 279] width 167 height 29
type input "*****"
click at [1255, 730] on button "Save" at bounding box center [1261, 731] width 46 height 30
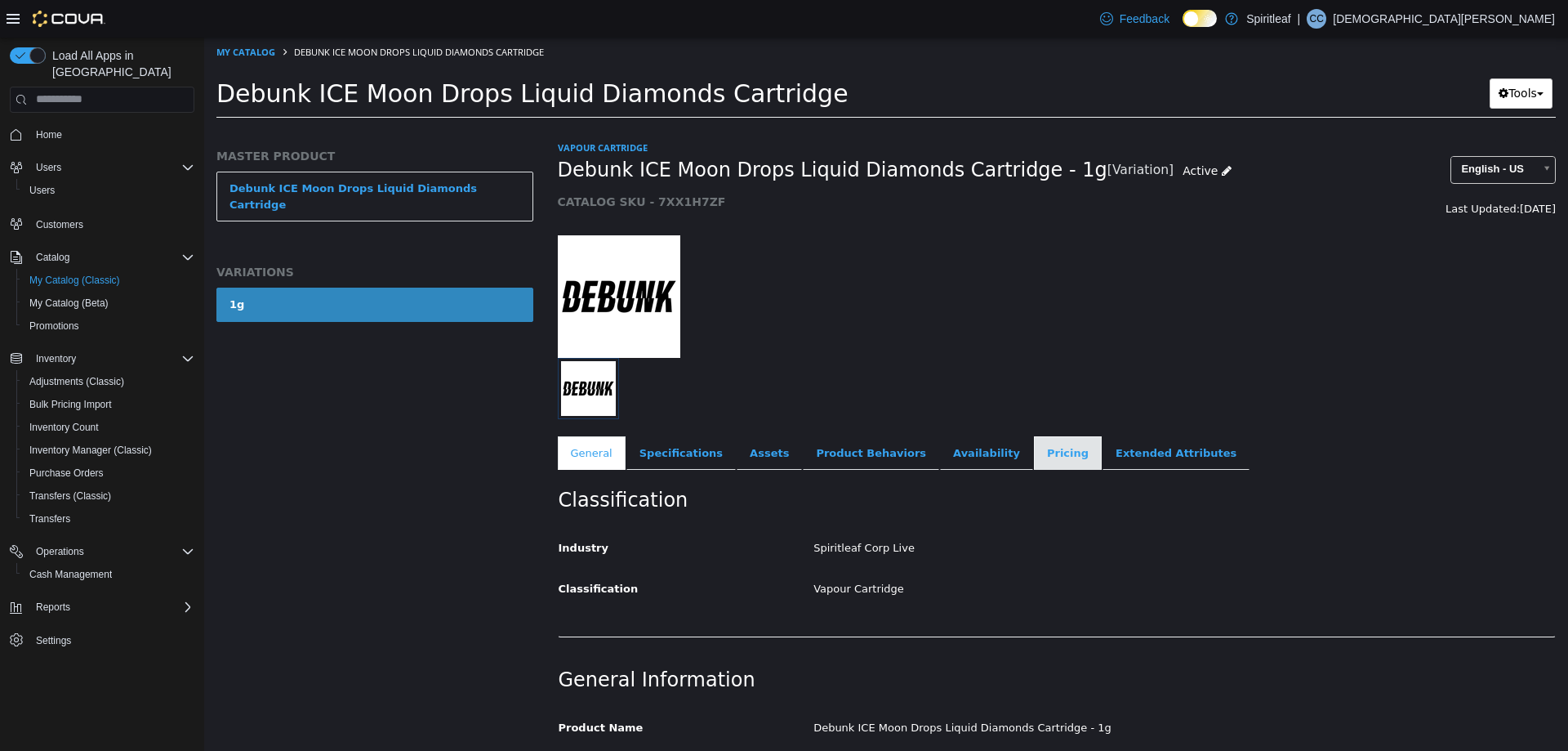
click at [1034, 453] on link "Pricing" at bounding box center [1068, 452] width 68 height 34
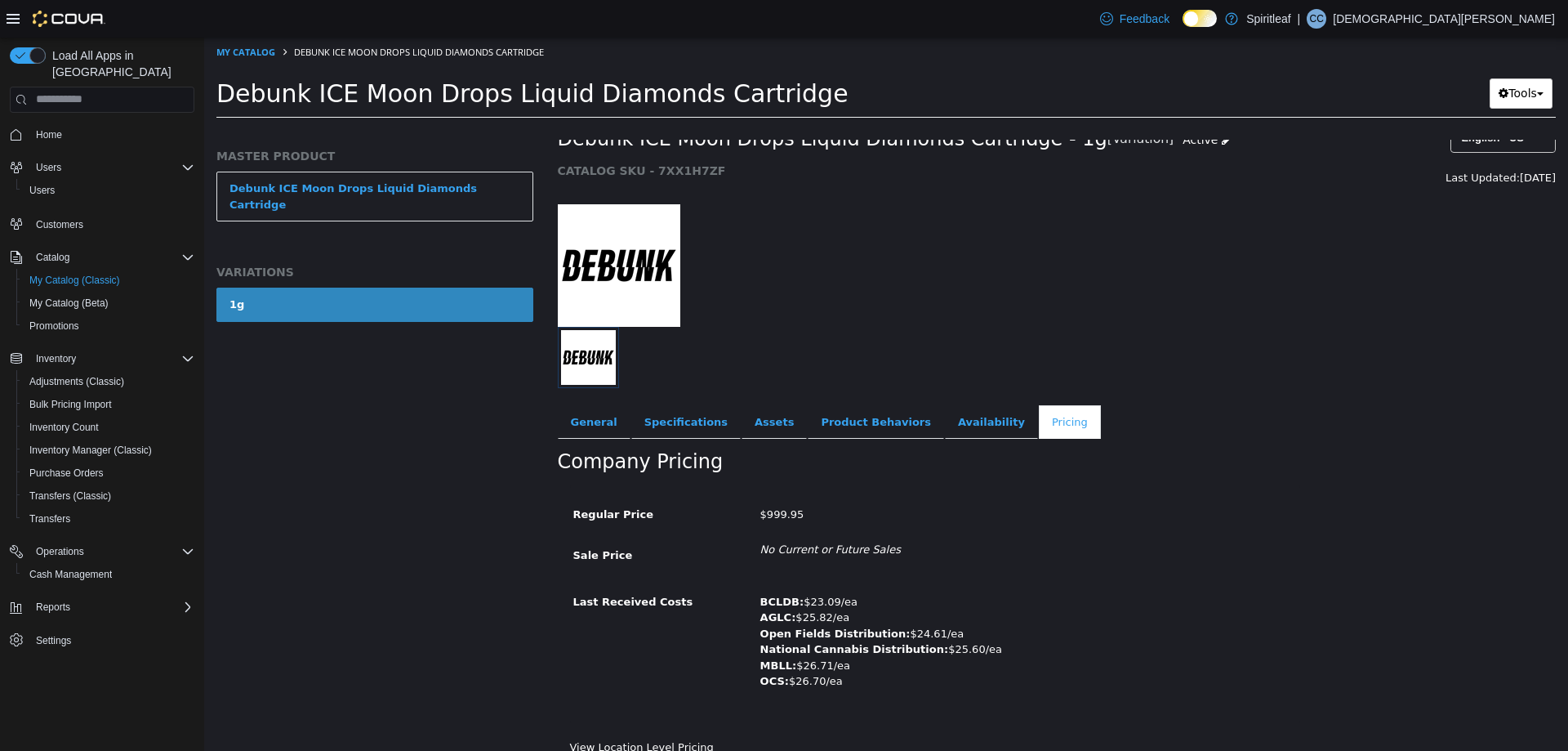
scroll to position [48, 0]
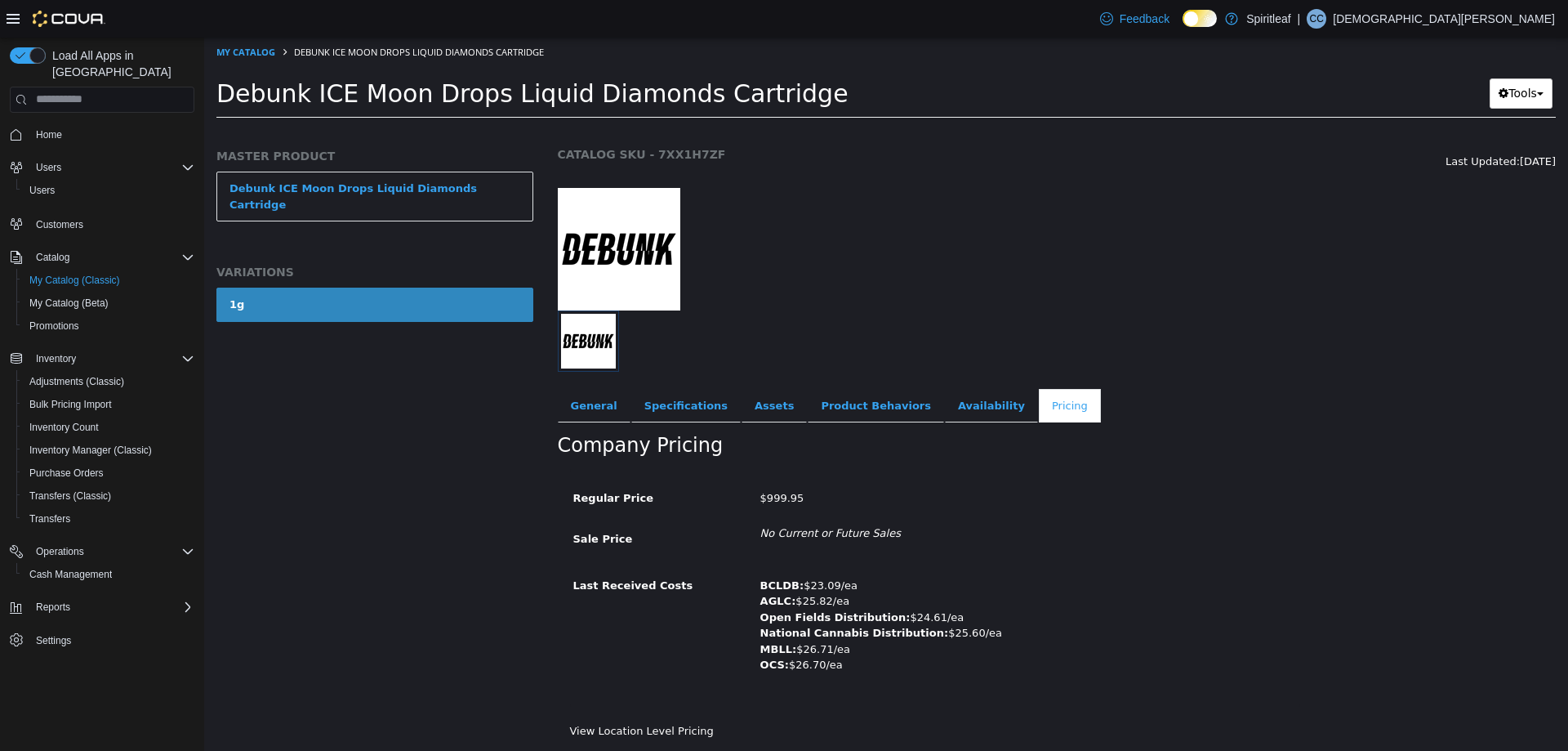
click at [639, 745] on div "View Location Level Pricing" at bounding box center [1057, 737] width 999 height 29
click at [631, 731] on link "View Location Level Pricing" at bounding box center [641, 730] width 144 height 13
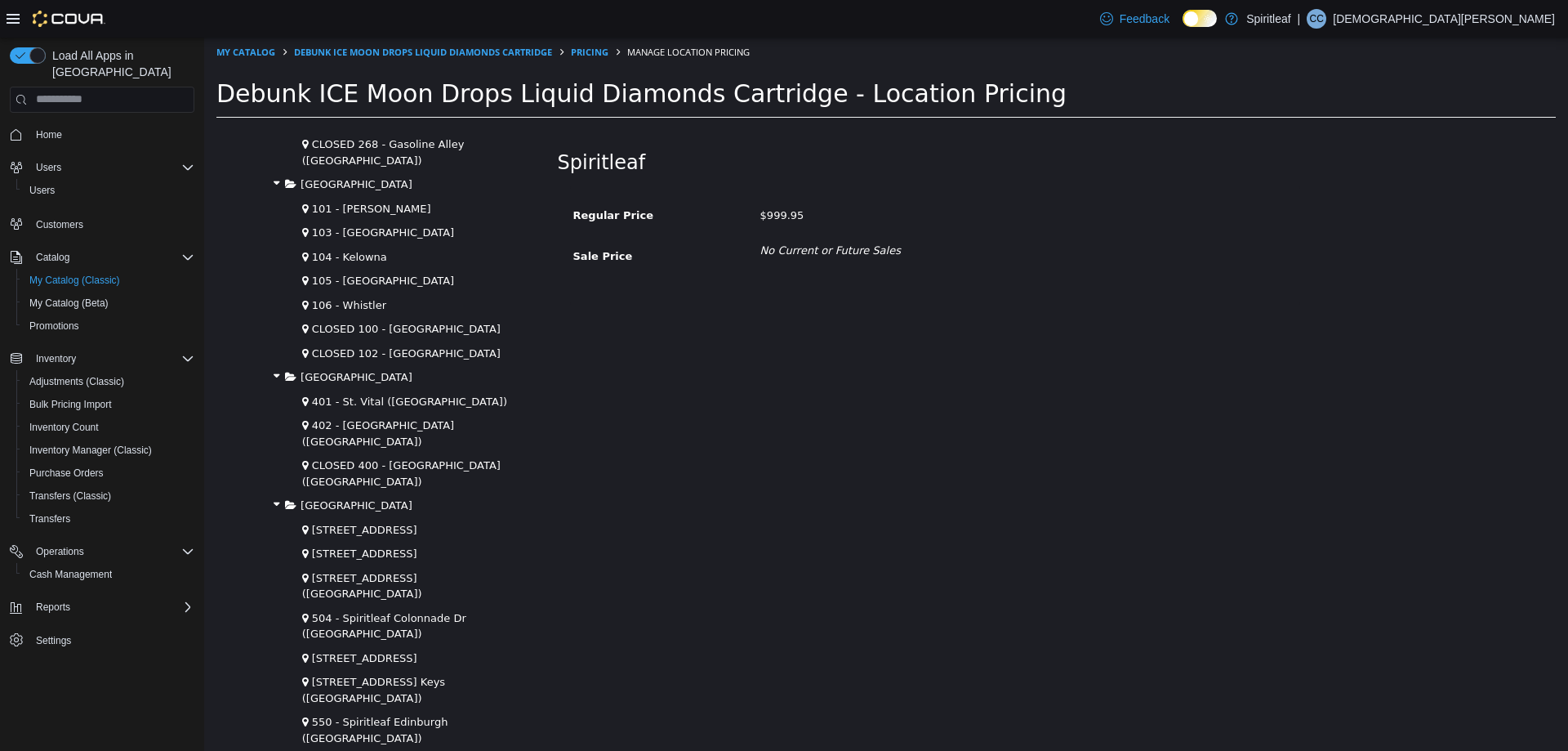
scroll to position [2287, 0]
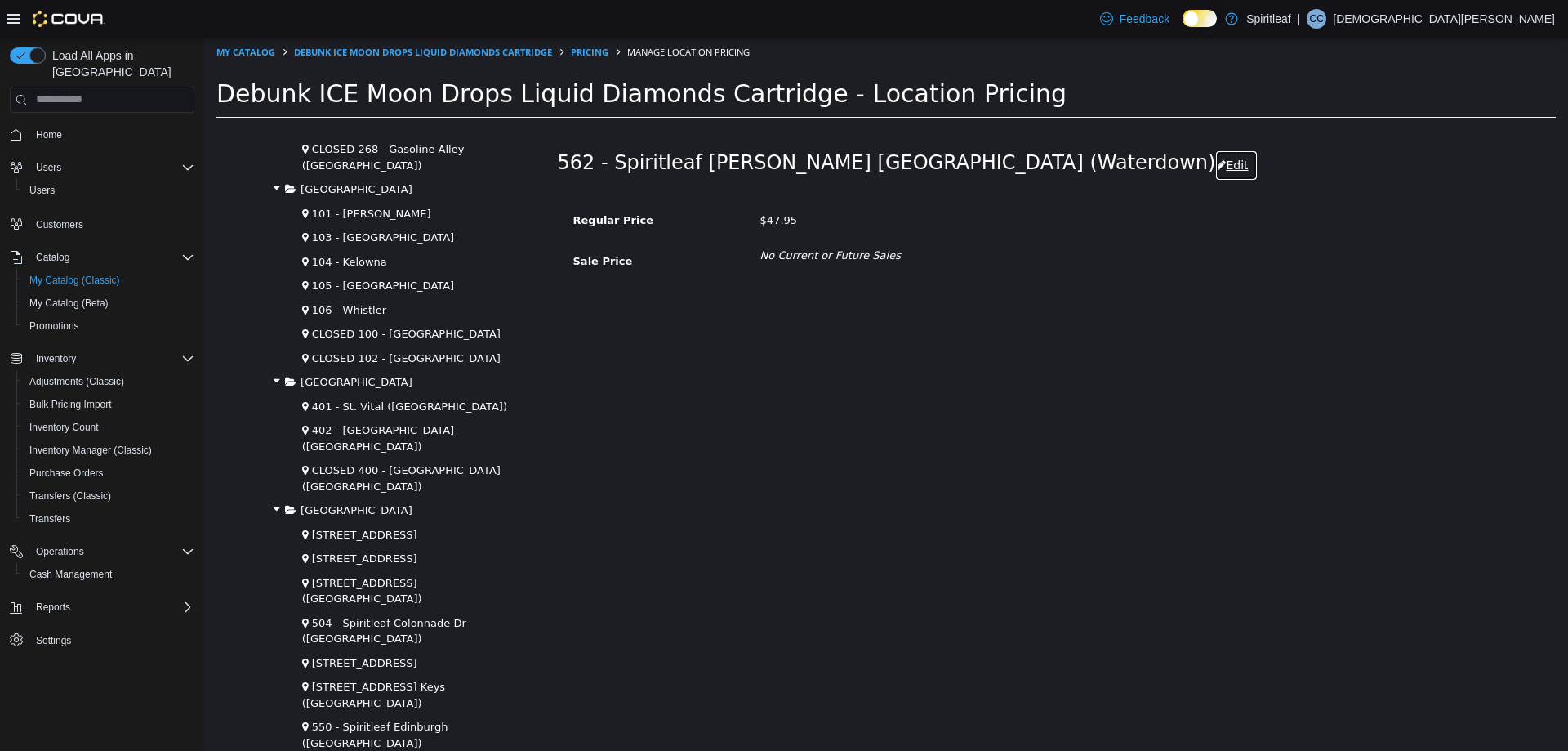
click at [1216, 165] on icon "button" at bounding box center [1221, 163] width 10 height 12
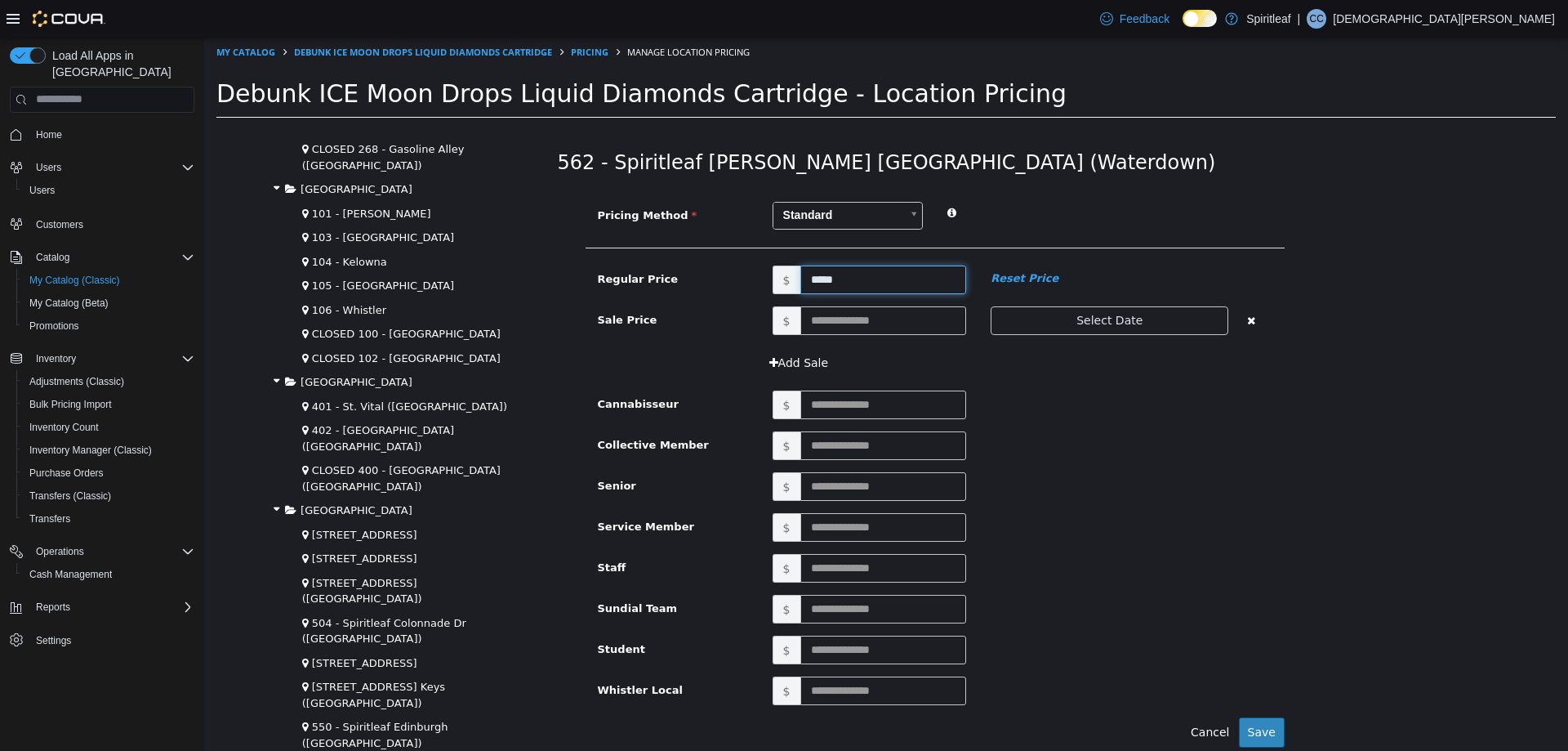
click at [827, 285] on input "*****" at bounding box center [883, 279] width 167 height 29
type input "*****"
click at [1247, 729] on button "Save" at bounding box center [1261, 731] width 46 height 30
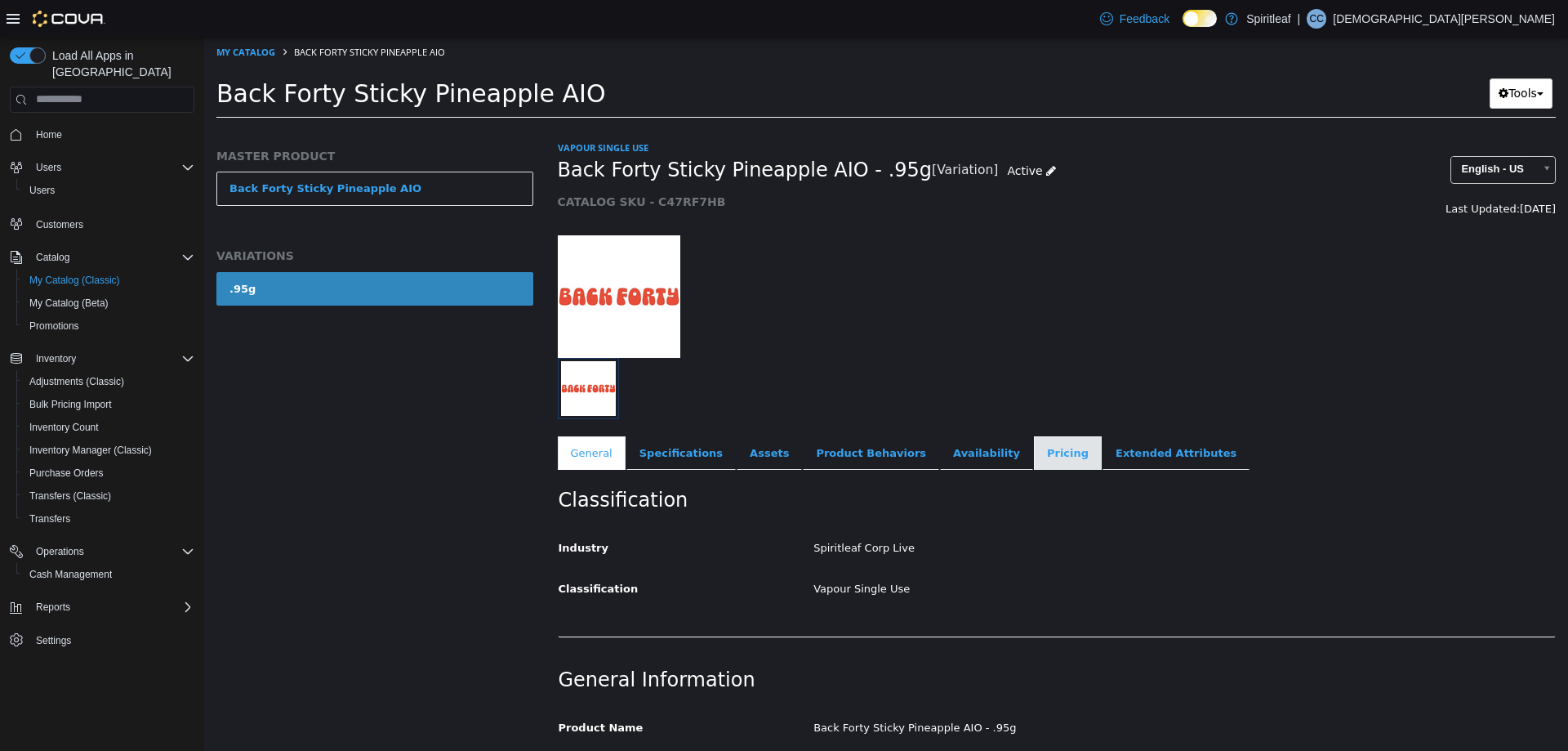
click at [1034, 452] on link "Pricing" at bounding box center [1068, 452] width 68 height 34
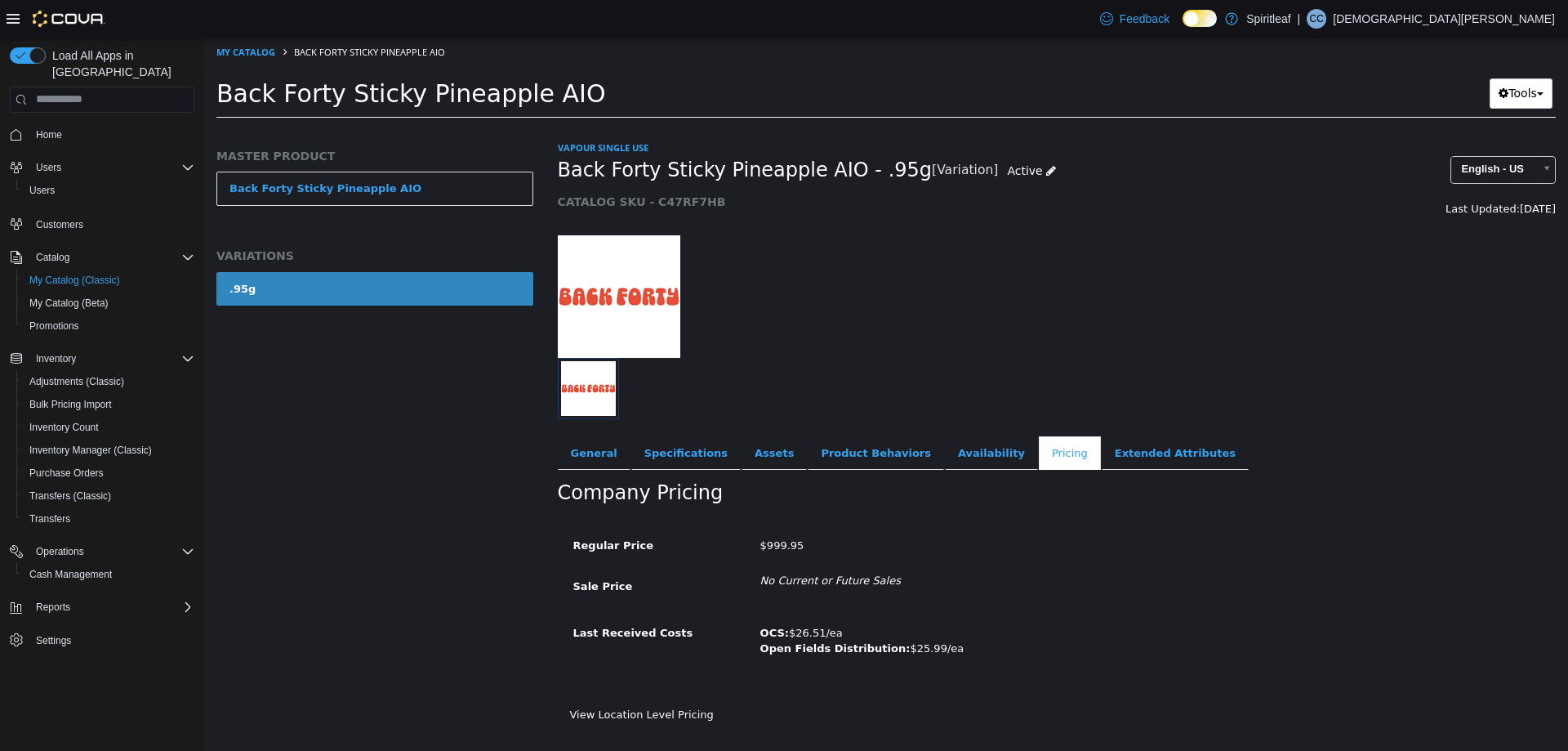
click at [619, 722] on div "View Location Level Pricing" at bounding box center [1057, 720] width 999 height 29
click at [619, 710] on link "View Location Level Pricing" at bounding box center [641, 713] width 144 height 13
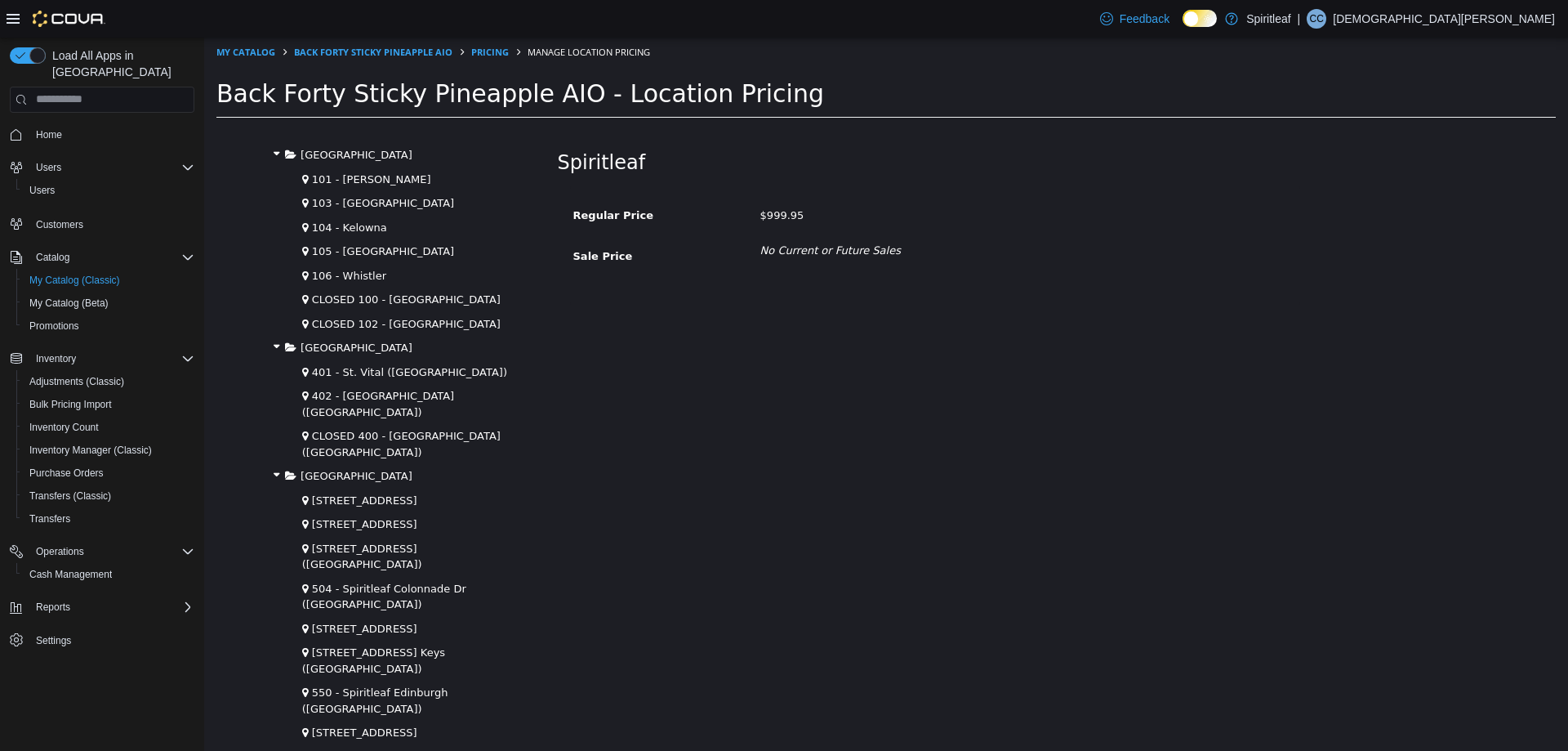
scroll to position [2287, 0]
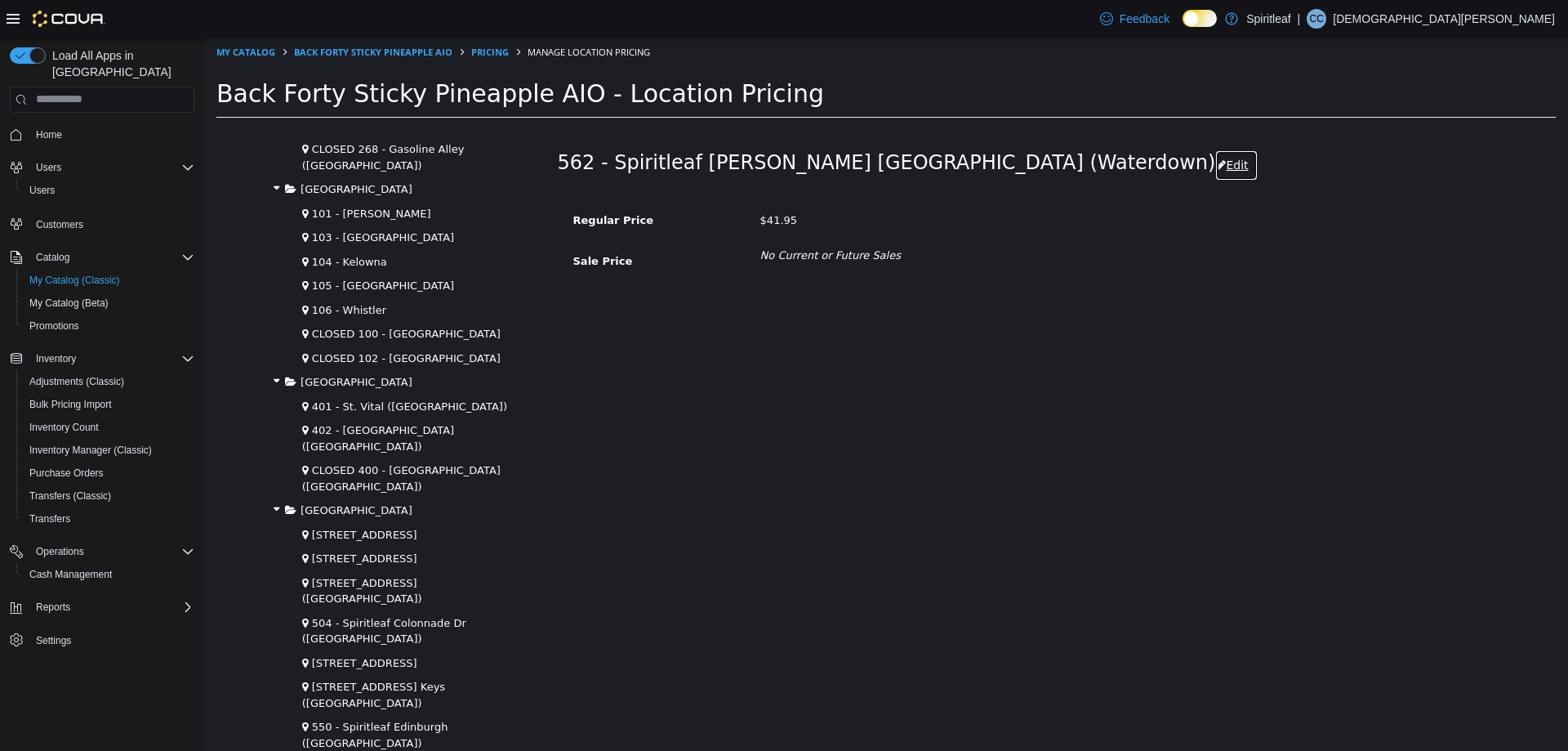
click at [1215, 168] on button "Edit" at bounding box center [1236, 164] width 42 height 30
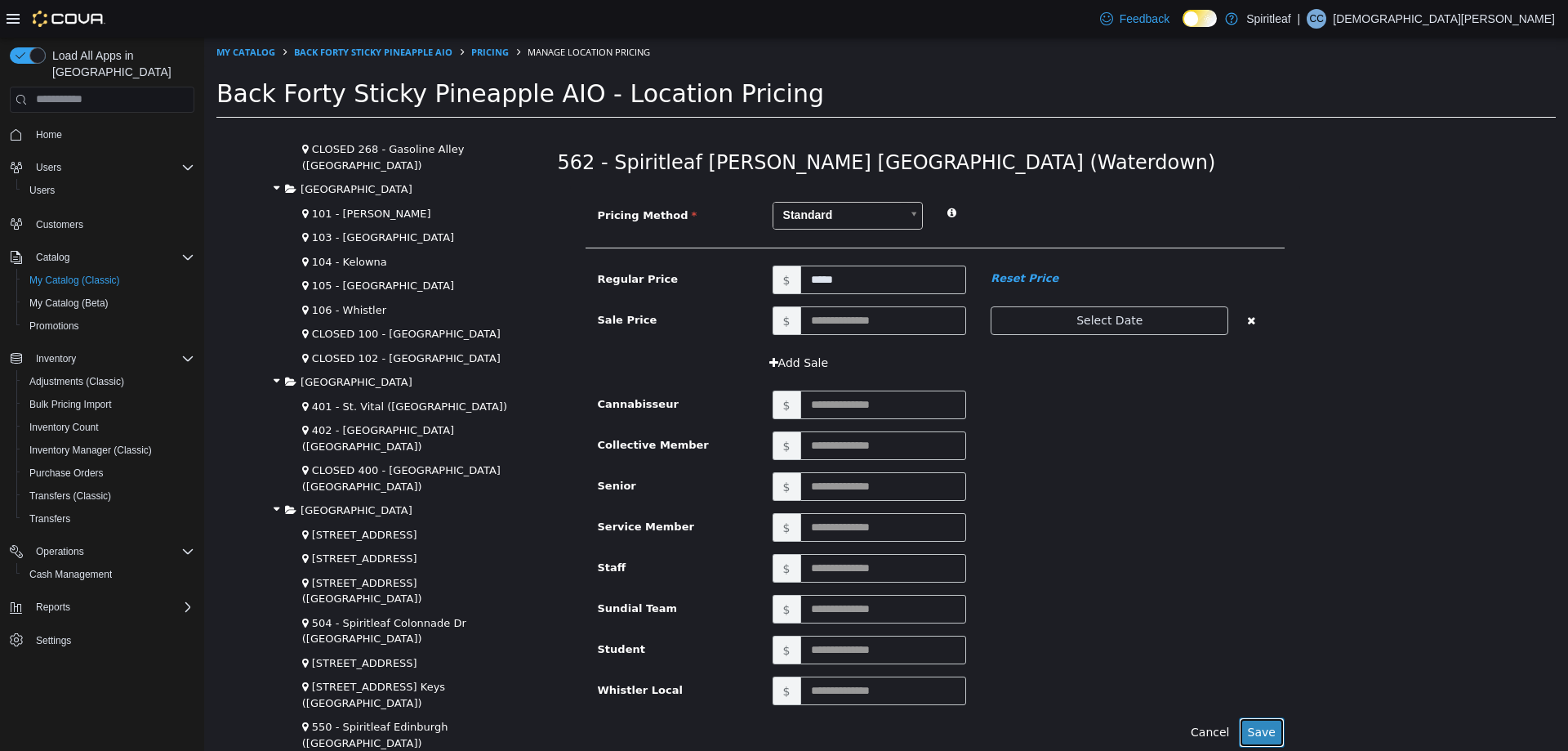
click at [1267, 729] on button "Save" at bounding box center [1261, 731] width 46 height 30
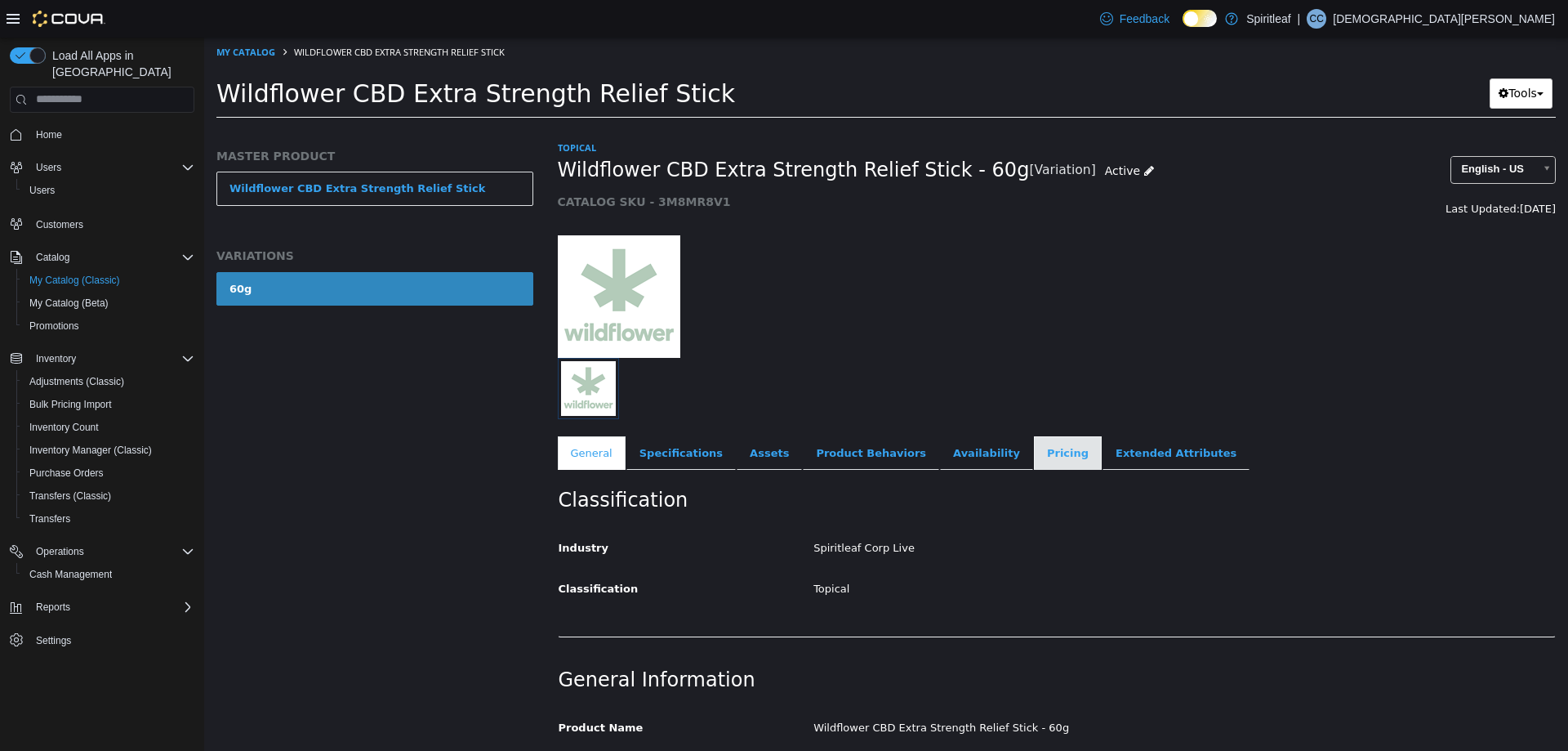
click at [1034, 453] on link "Pricing" at bounding box center [1068, 452] width 68 height 34
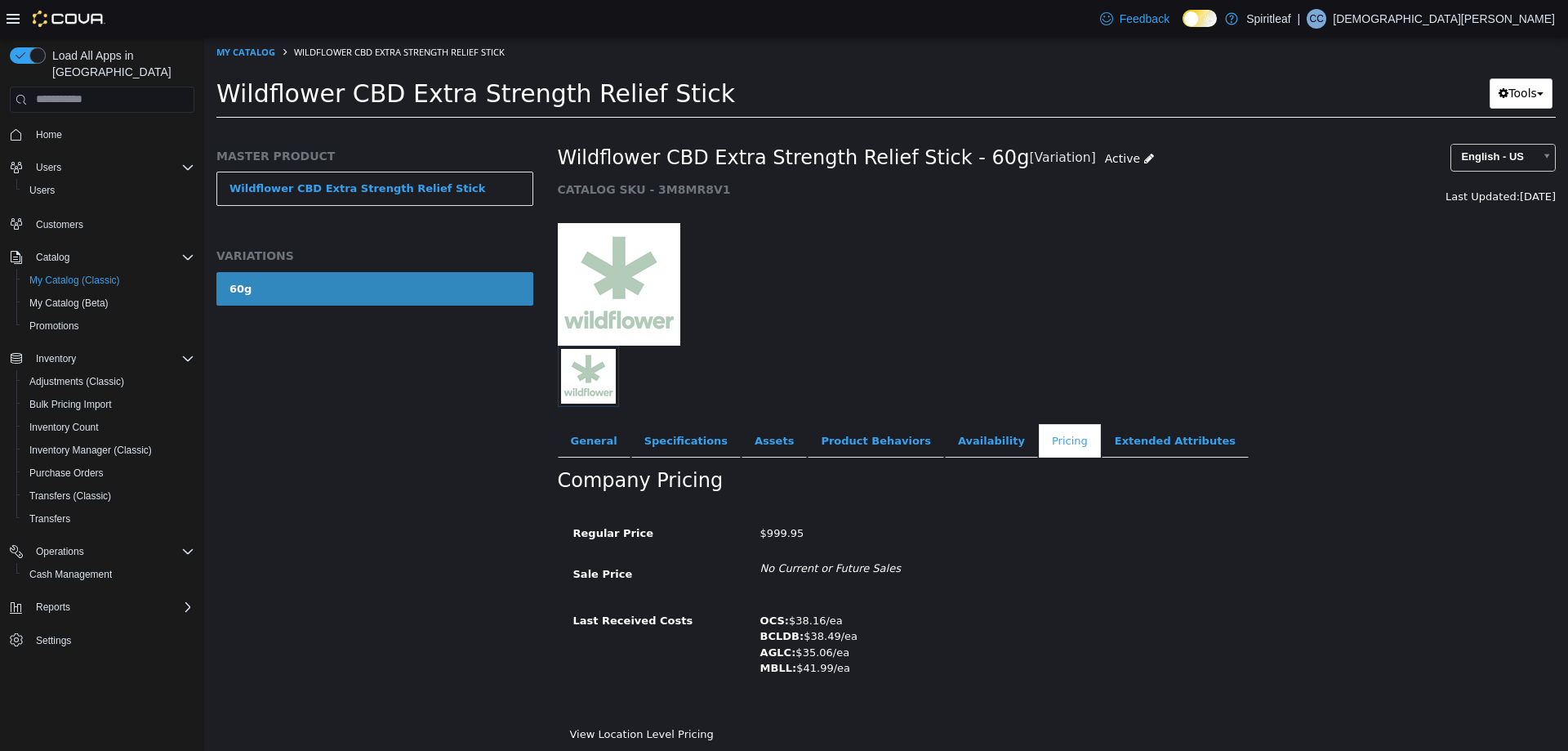
scroll to position [16, 0]
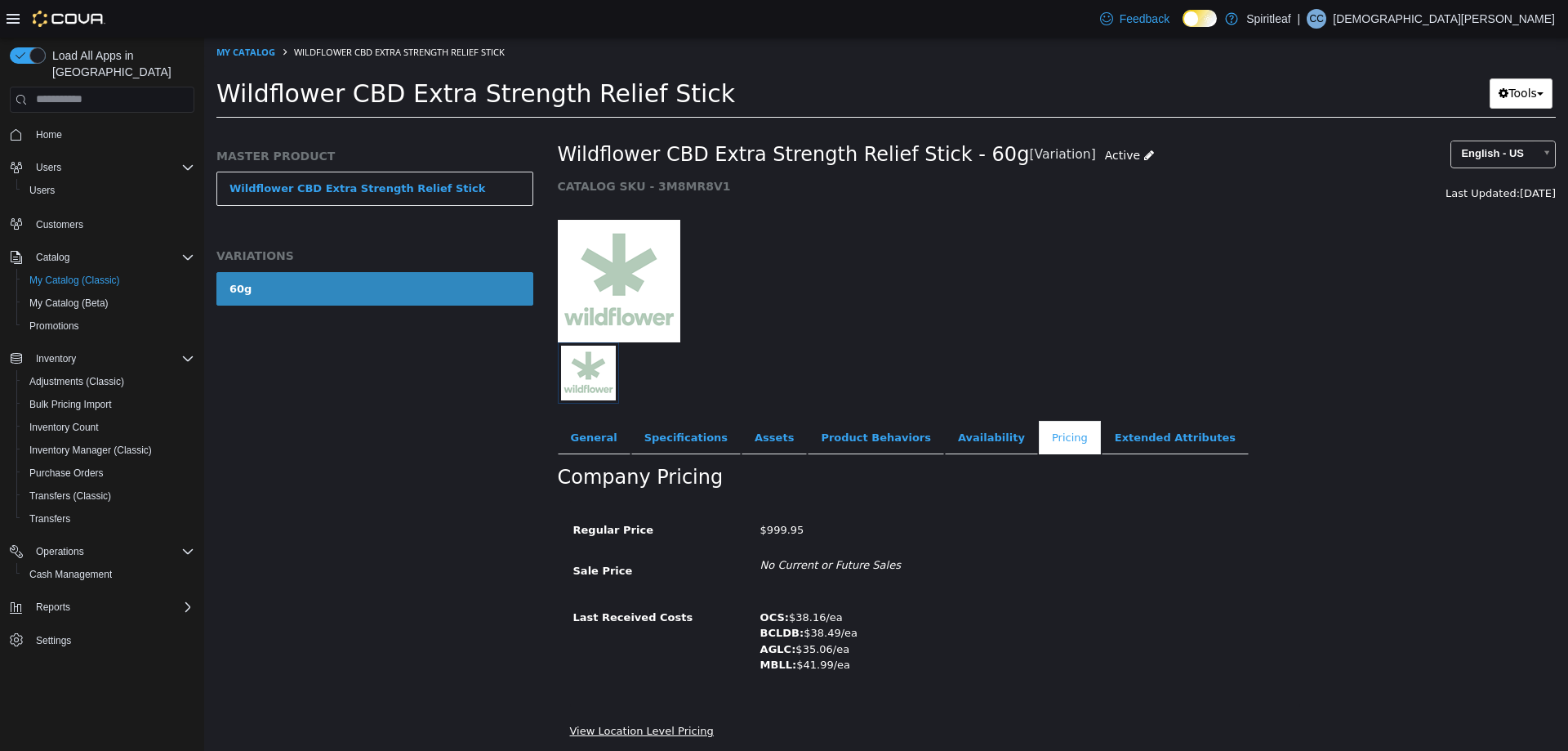
click at [681, 730] on link "View Location Level Pricing" at bounding box center [641, 730] width 144 height 13
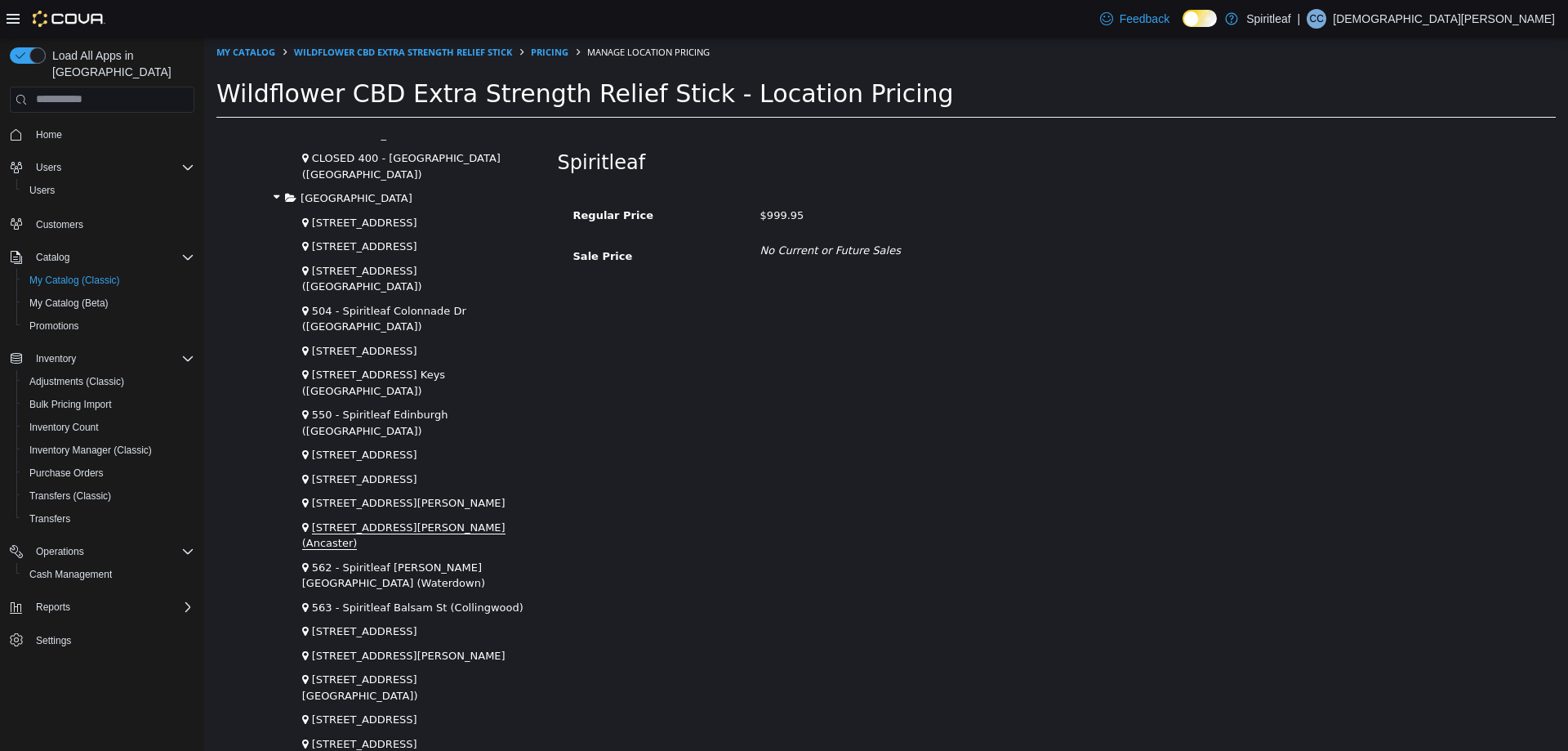
scroll to position [2941, 0]
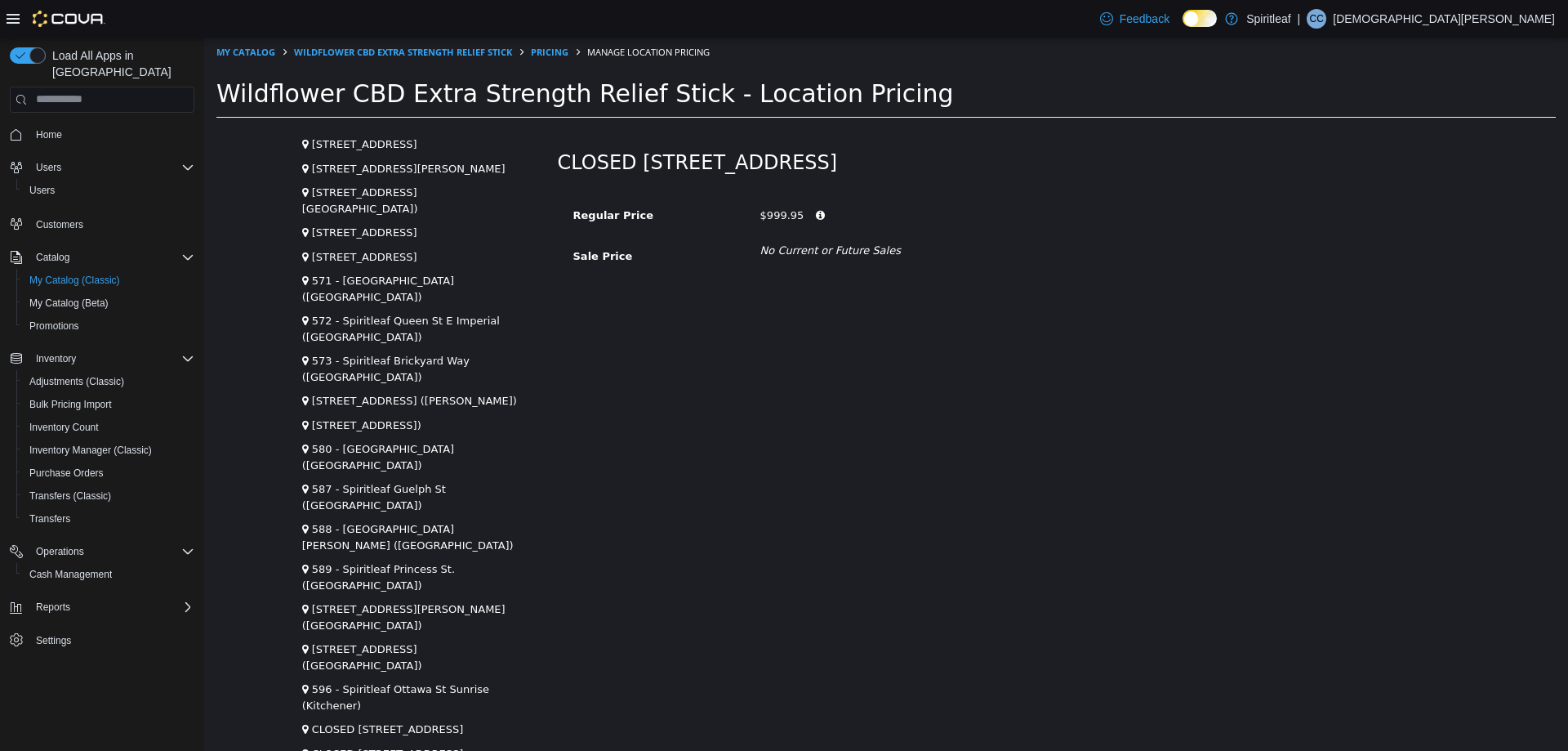
scroll to position [3118, 0]
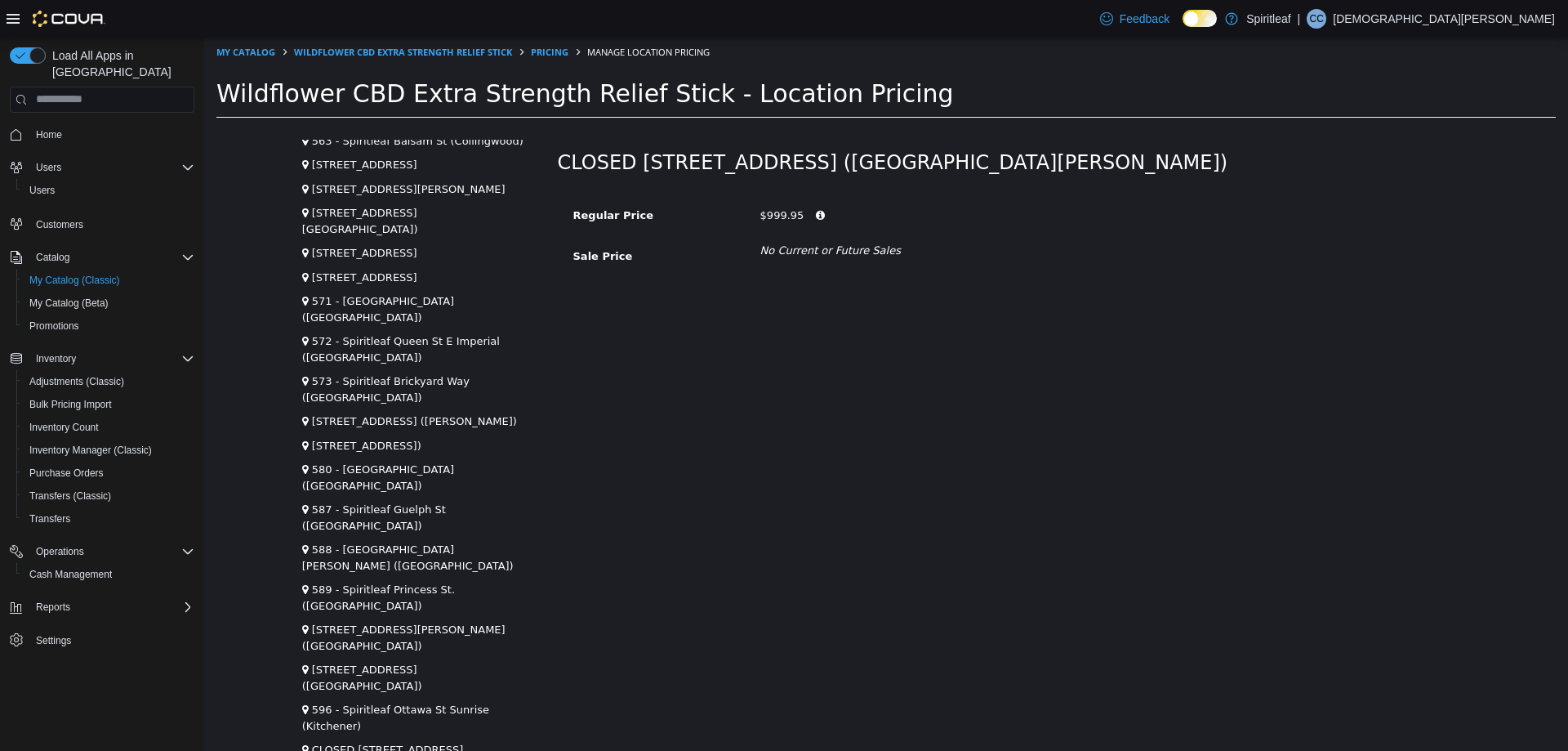
scroll to position [3037, 0]
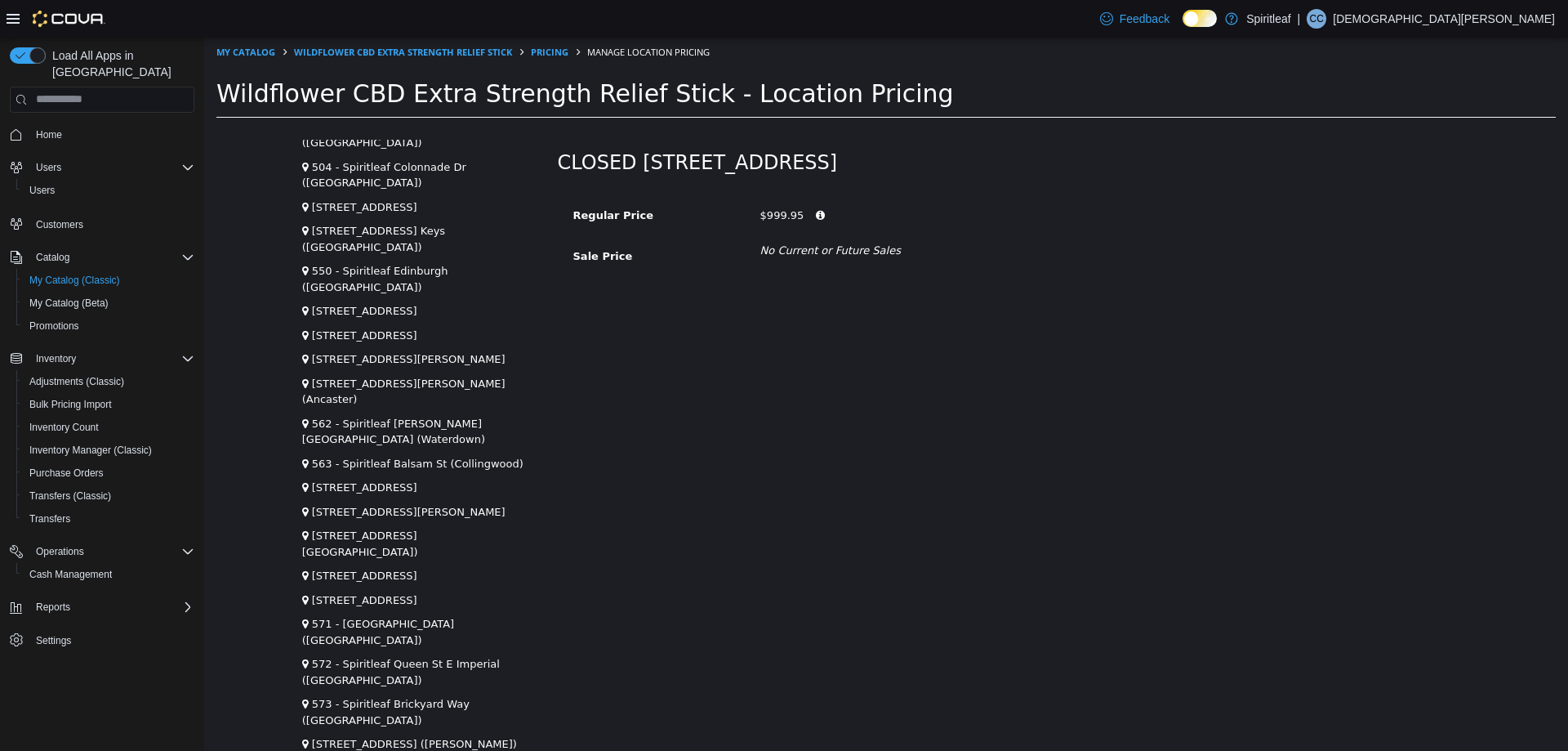
scroll to position [2710, 0]
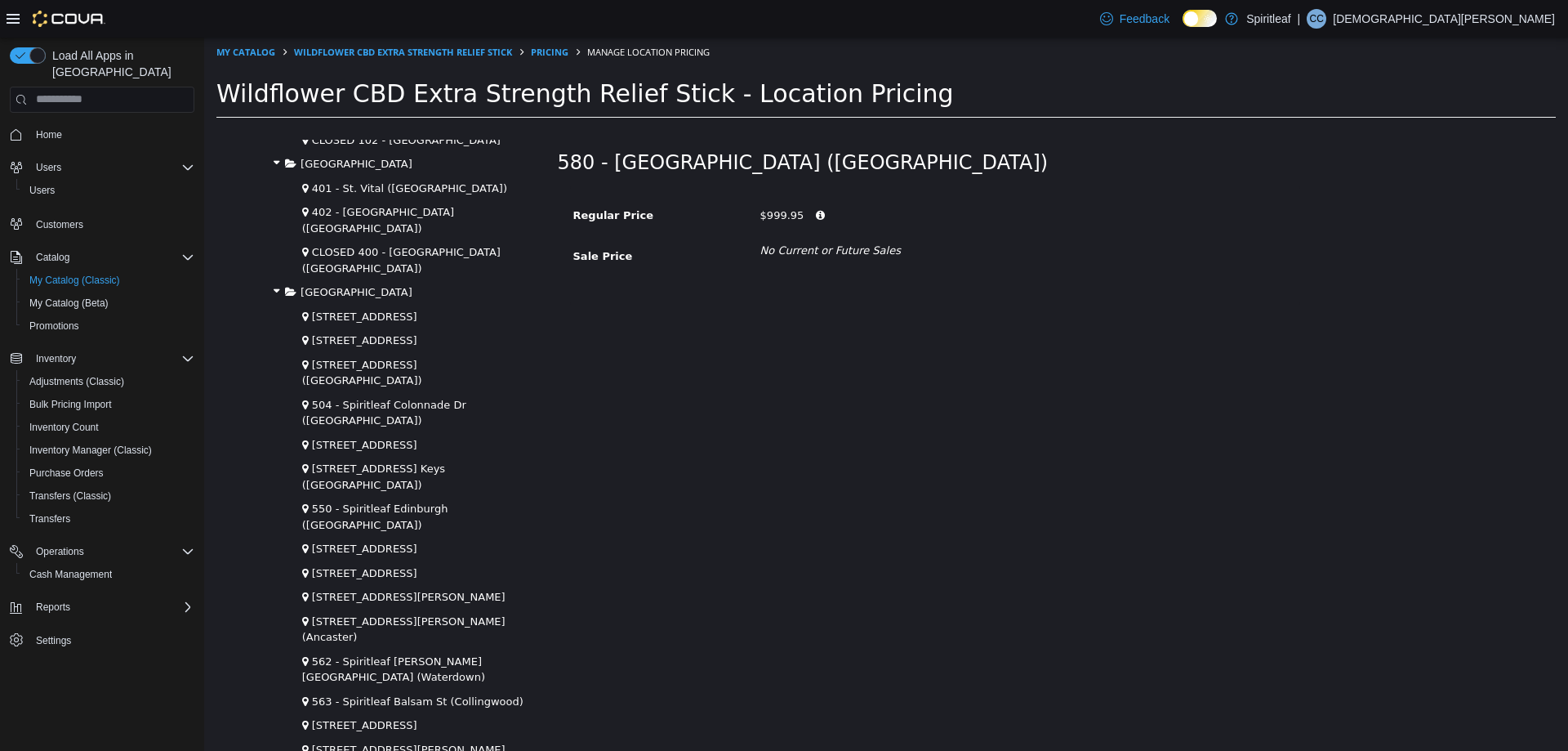
scroll to position [2465, 0]
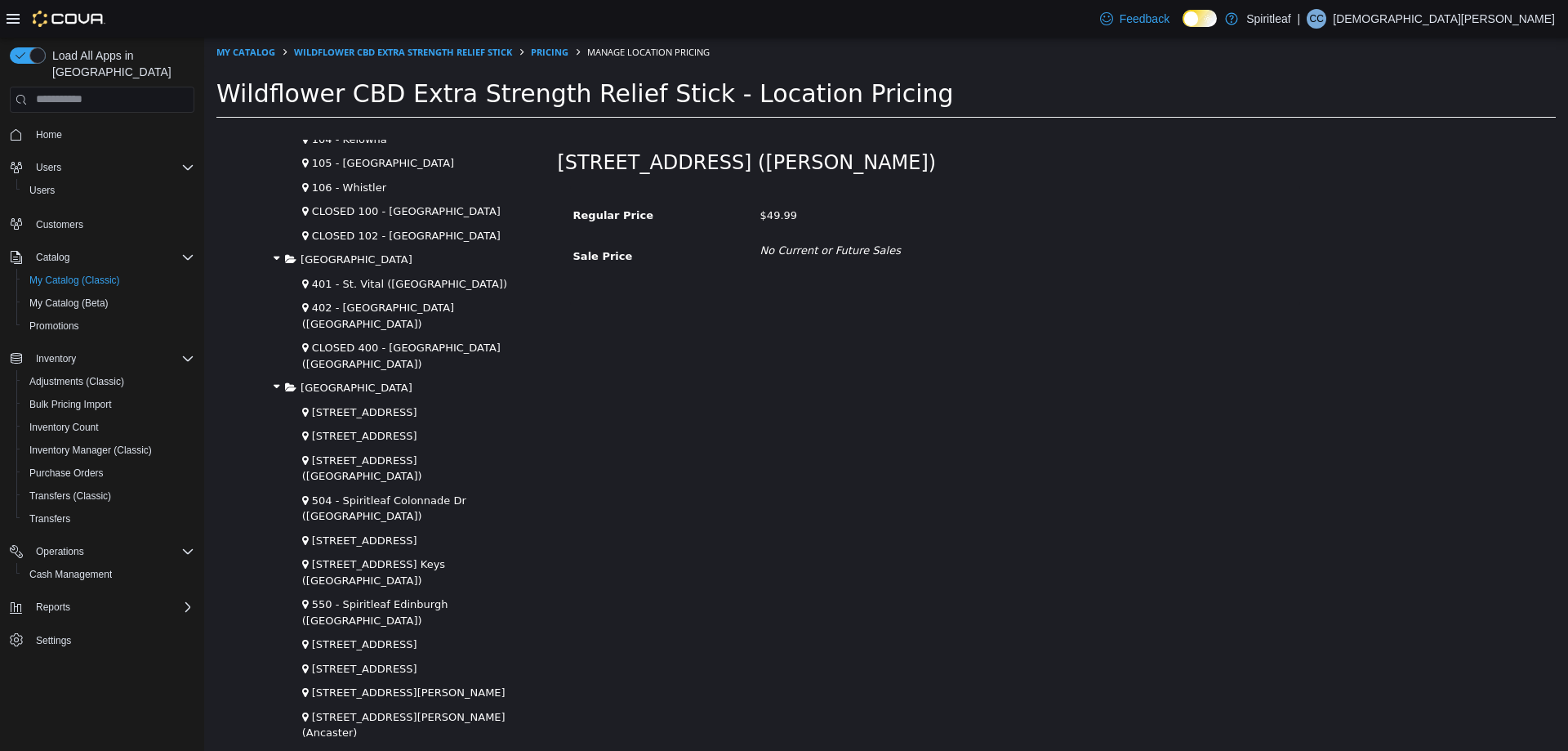
scroll to position [2383, 0]
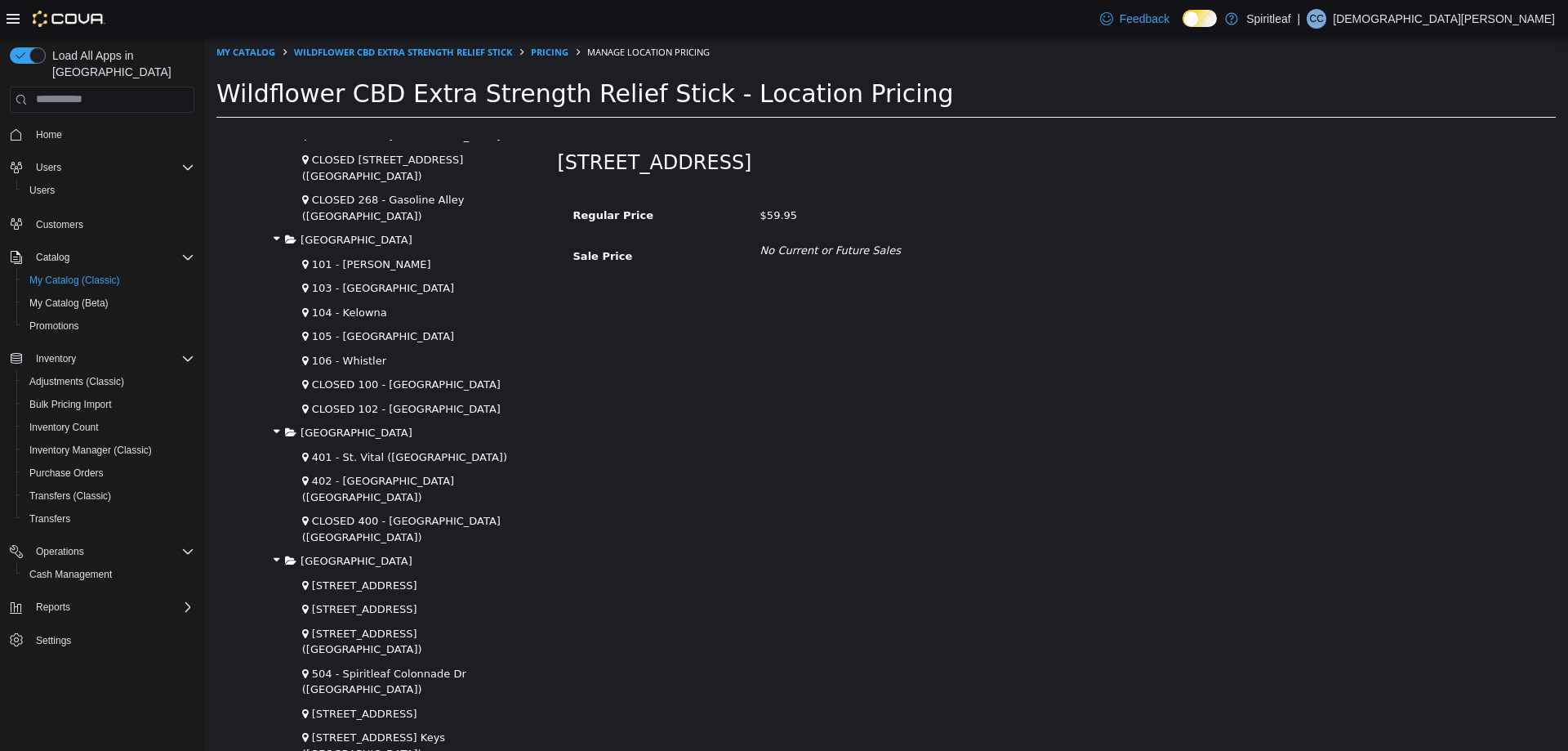
scroll to position [2220, 0]
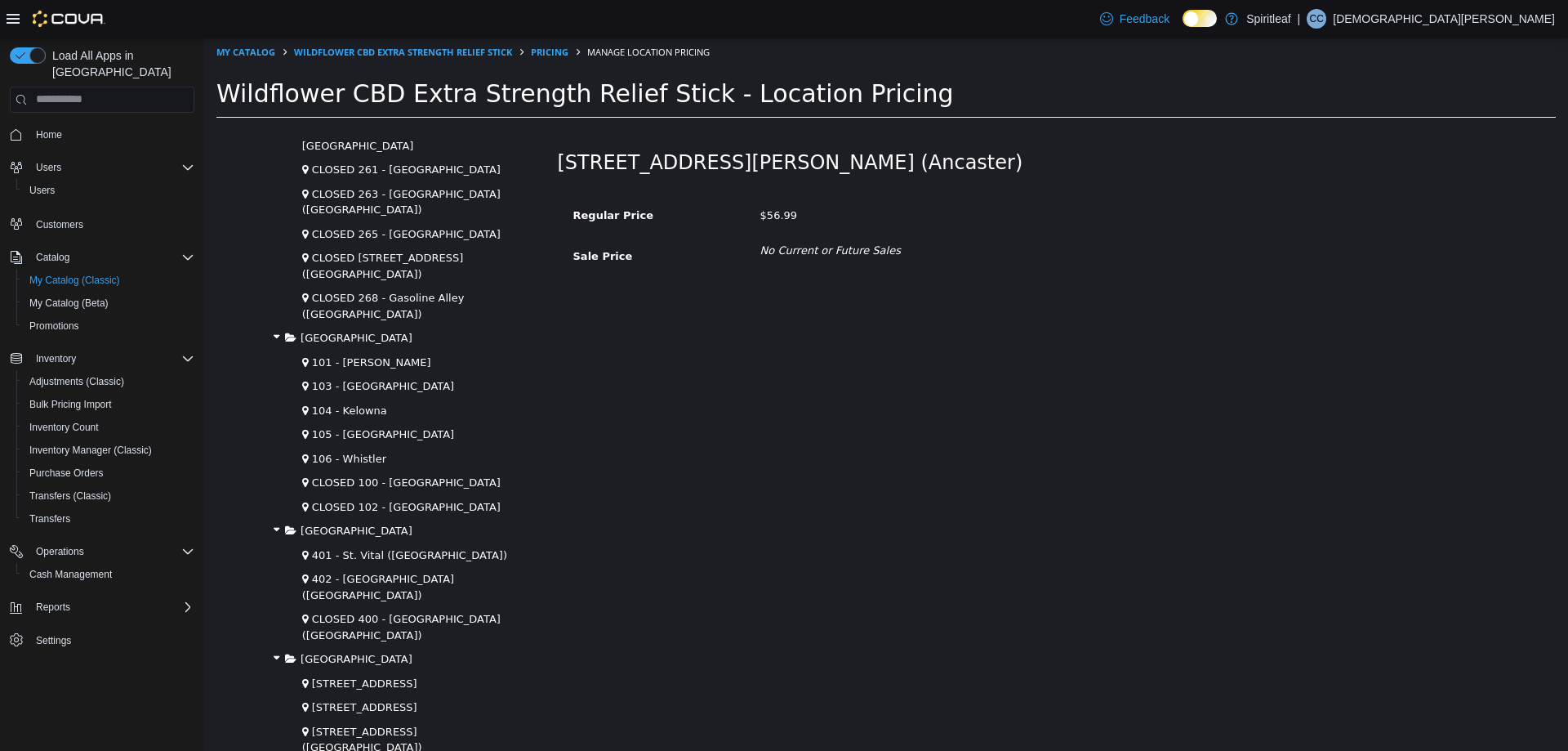
click at [1215, 167] on button "Edit" at bounding box center [1236, 164] width 42 height 30
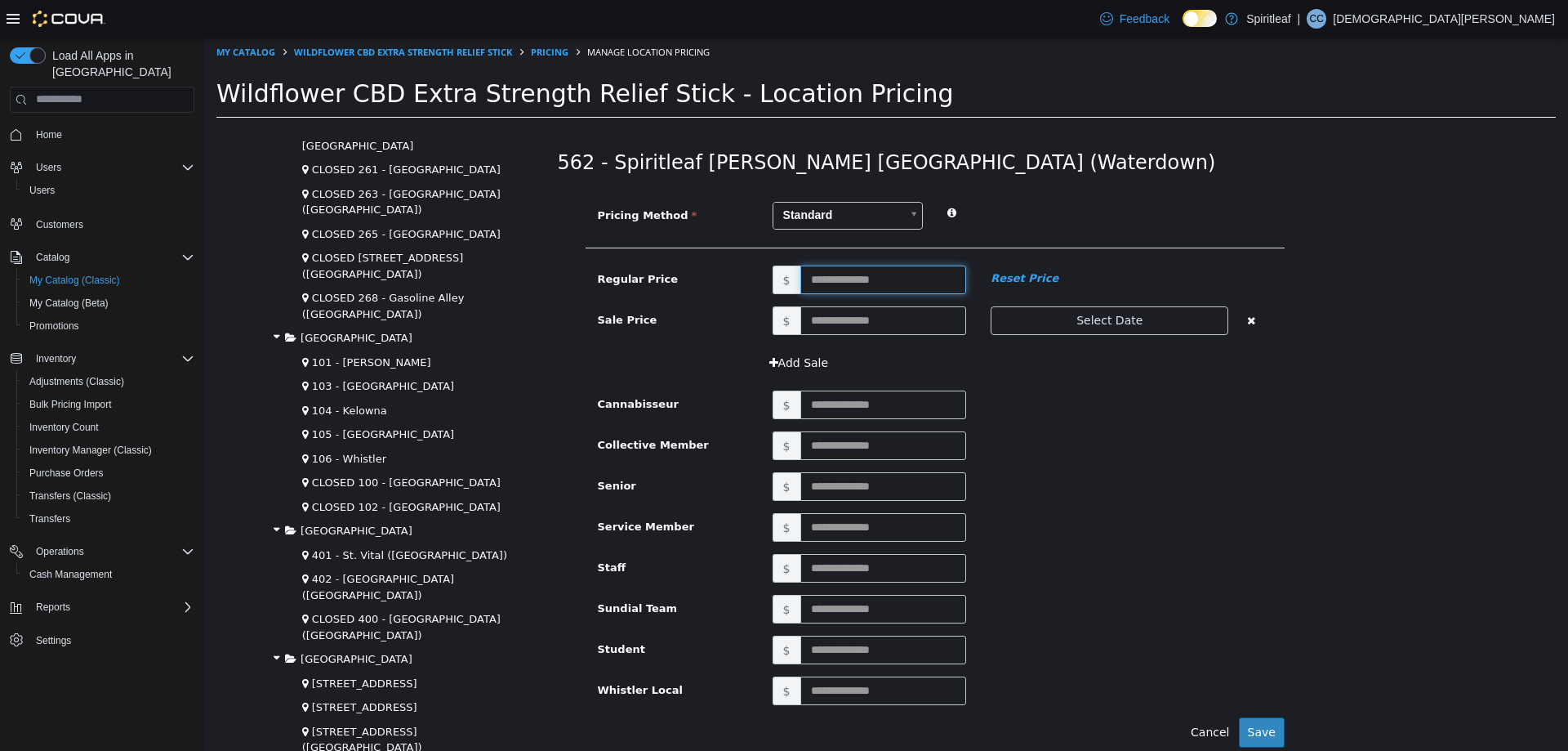
click at [841, 279] on input "text" at bounding box center [883, 279] width 167 height 29
type input "*****"
click at [943, 389] on input "text" at bounding box center [883, 404] width 167 height 29
click at [943, 388] on div "Add Sale" at bounding box center [935, 369] width 699 height 43
click at [818, 275] on input "*****" at bounding box center [883, 279] width 167 height 29
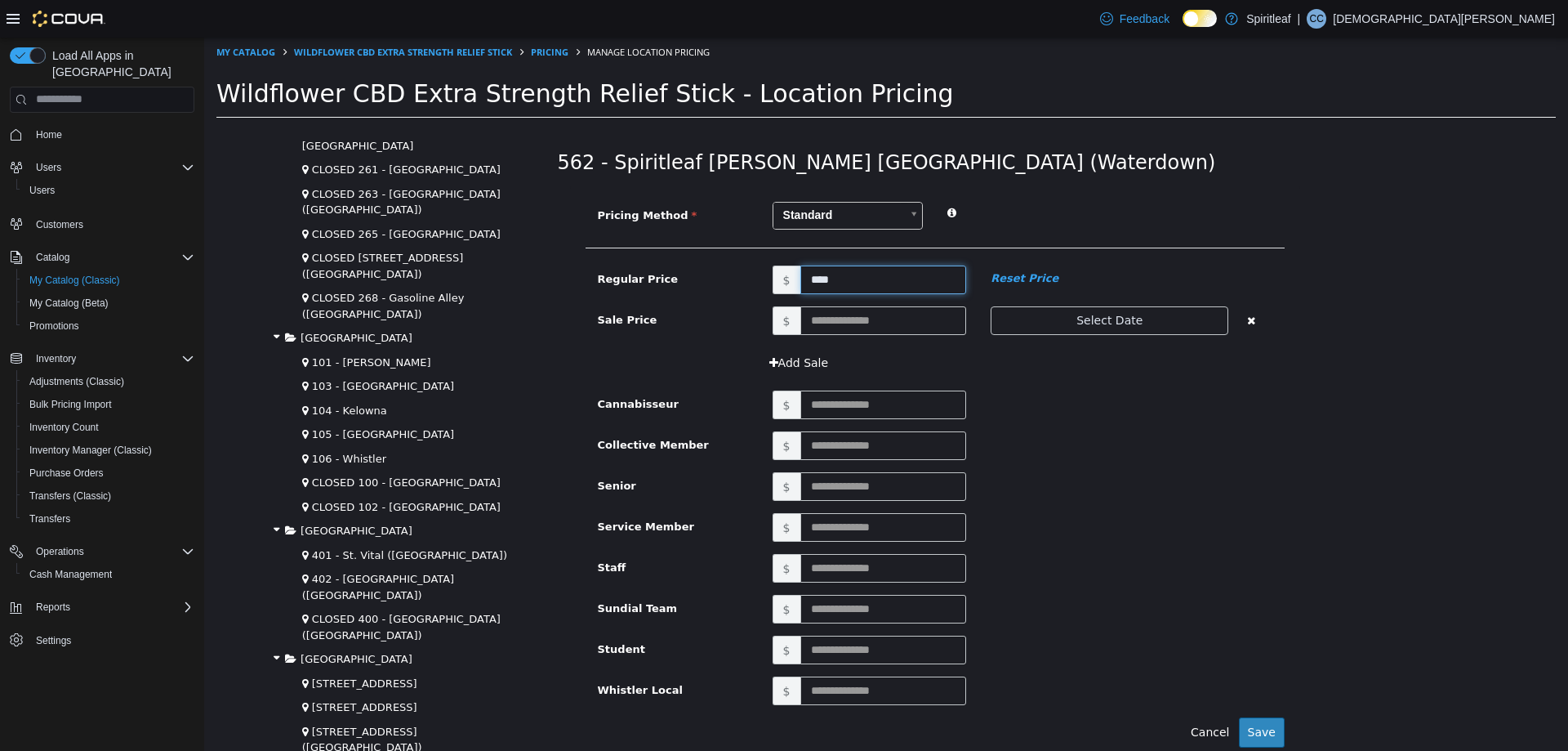
type input "*****"
click at [1258, 733] on button "Save" at bounding box center [1261, 731] width 46 height 30
